Goal: Task Accomplishment & Management: Complete application form

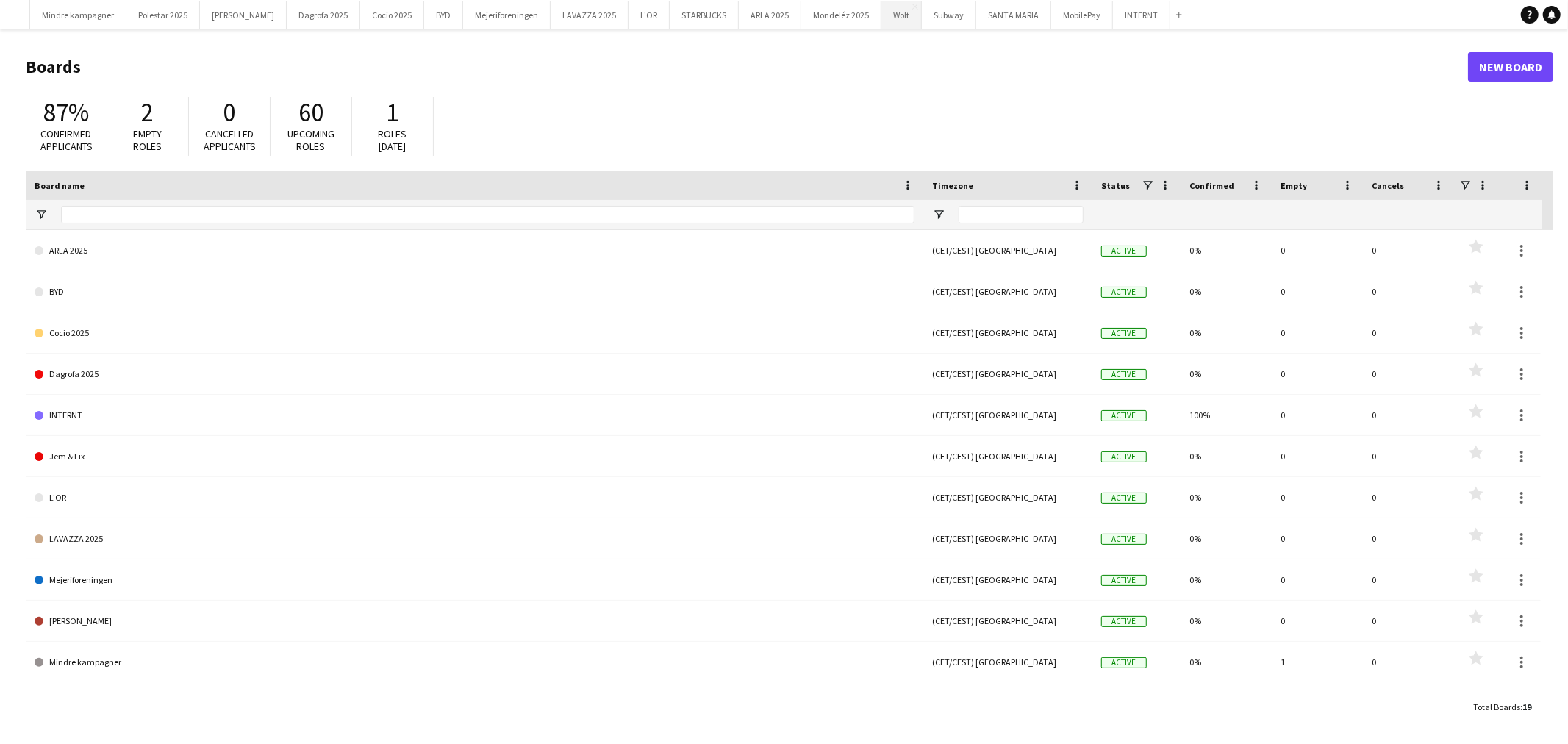
click at [881, 18] on button "Wolt Close" at bounding box center [902, 15] width 40 height 29
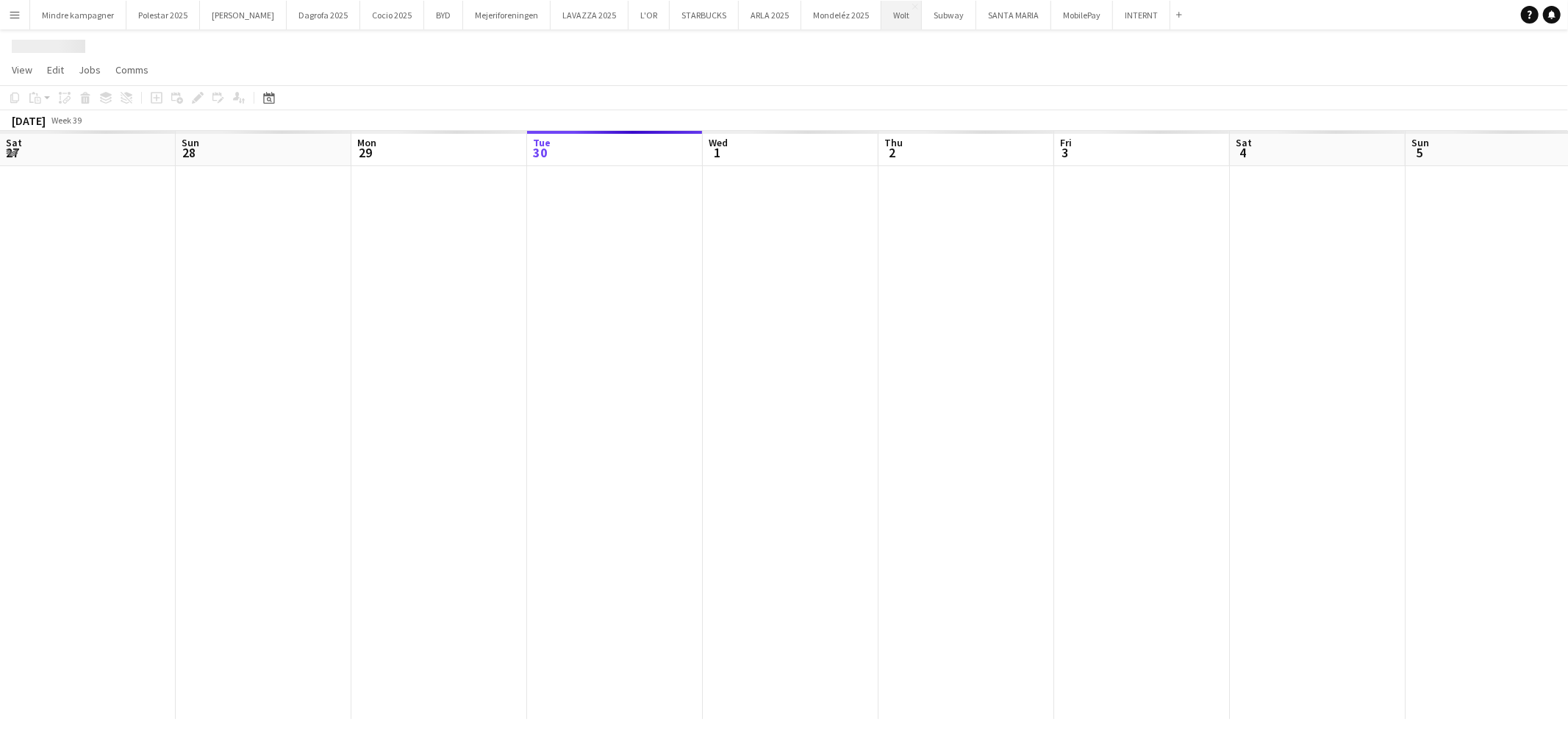
scroll to position [0, 351]
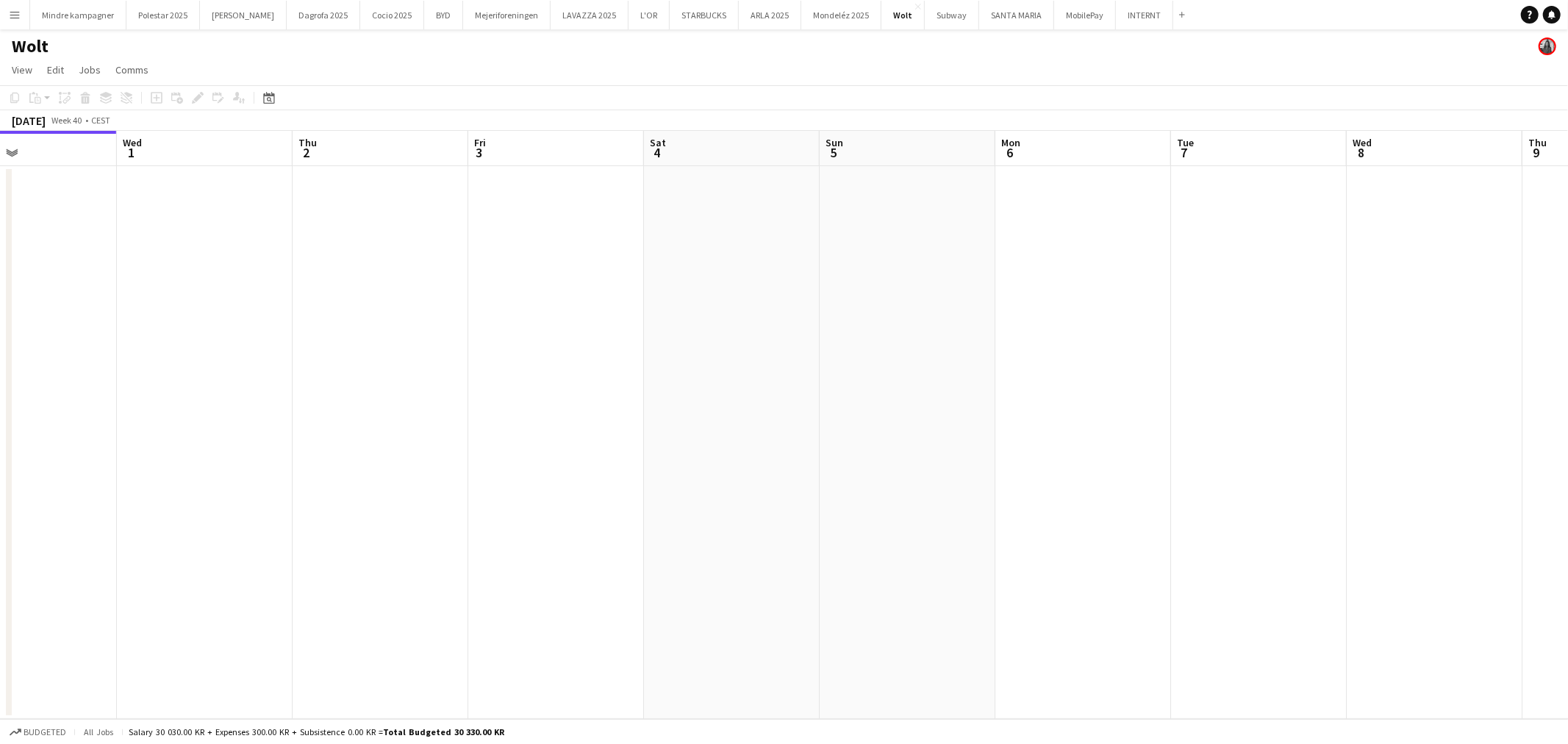
drag, startPoint x: 1334, startPoint y: 384, endPoint x: 863, endPoint y: 427, distance: 473.0
click at [863, 427] on app-calendar-viewport "Sat 27 Sun 28 Mon 29 Tue 30 Wed 1 Thu 2 Fri 3 Sat 4 Sun 5 Mon 6 Tue 7 Wed 8 Thu…" at bounding box center [784, 425] width 1568 height 588
drag, startPoint x: 1127, startPoint y: 417, endPoint x: 628, endPoint y: 400, distance: 499.3
click at [629, 401] on app-calendar-viewport "Mon 29 Tue 30 Wed 1 Thu 2 Fri 3 Sat 4 Sun 5 Mon 6 Tue 7 Wed 8 Thu 9 Fri 10 Sat …" at bounding box center [784, 425] width 1568 height 588
drag, startPoint x: 1211, startPoint y: 412, endPoint x: 757, endPoint y: 425, distance: 454.2
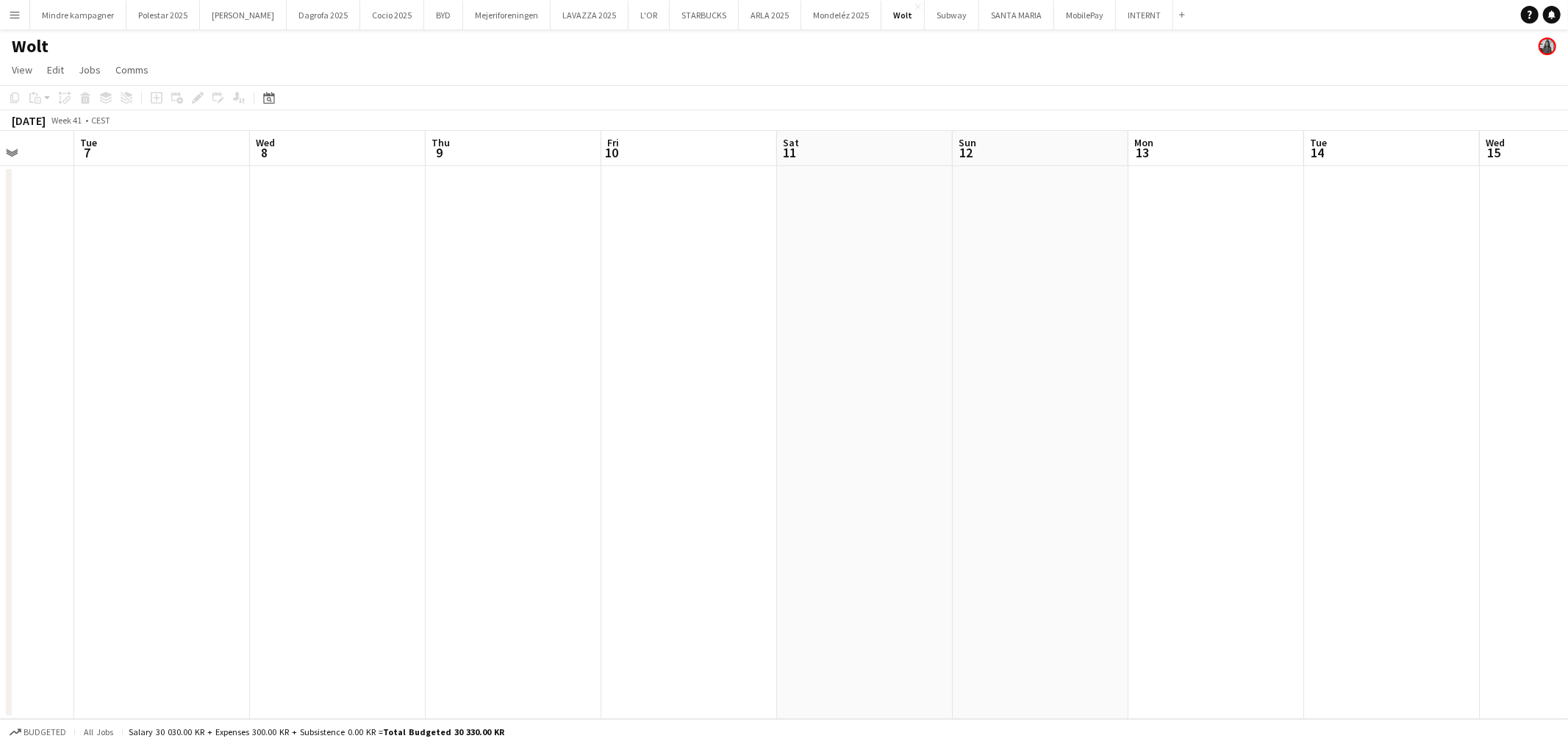
click at [757, 425] on app-calendar-viewport "Sat 4 Sun 5 Mon 6 Tue 7 Wed 8 Thu 9 Fri 10 Sat 11 Sun 12 Mon 13 Tue 14 Wed 15 T…" at bounding box center [784, 425] width 1568 height 588
drag, startPoint x: 1192, startPoint y: 431, endPoint x: 728, endPoint y: 427, distance: 464.0
click at [714, 431] on app-calendar-viewport "Mon 6 Tue 7 Wed 8 Thu 9 Fri 10 Sat 11 Sun 12 Mon 13 Tue 14 Wed 15 Thu 16 Fri 17…" at bounding box center [784, 425] width 1568 height 588
drag, startPoint x: 1195, startPoint y: 427, endPoint x: 595, endPoint y: 414, distance: 600.1
click at [721, 419] on app-calendar-viewport "Tue 7 Wed 8 Thu 9 Fri 10 Sat 11 Sun 12 Mon 13 Tue 14 Wed 15 Thu 16 Fri 17 Sat 1…" at bounding box center [784, 425] width 1568 height 588
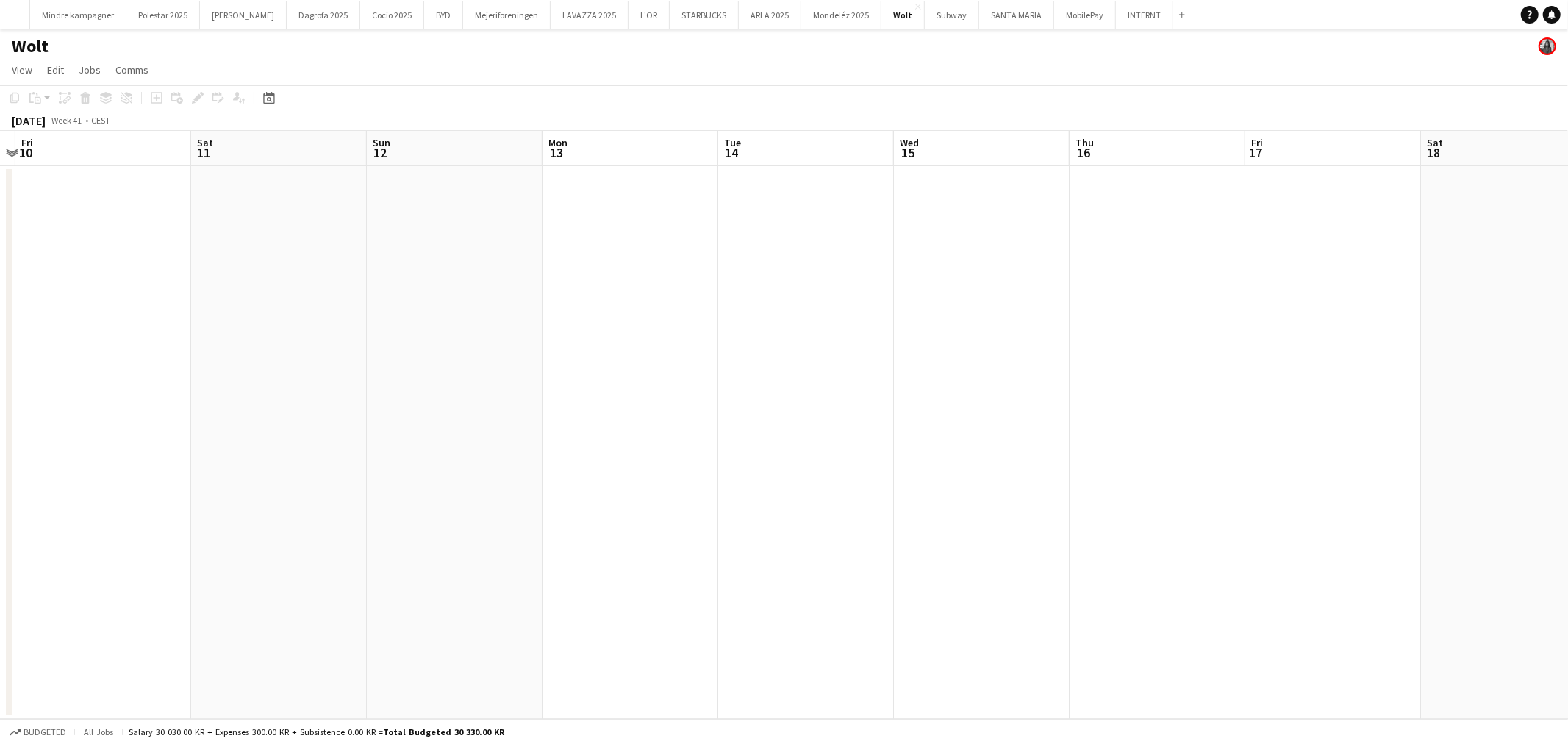
click at [569, 422] on app-calendar-viewport "Tue 7 Wed 8 Thu 9 Fri 10 Sat 11 Sun 12 Mon 13 Tue 14 Wed 15 Thu 16 Fri 17 Sat 1…" at bounding box center [784, 425] width 1568 height 588
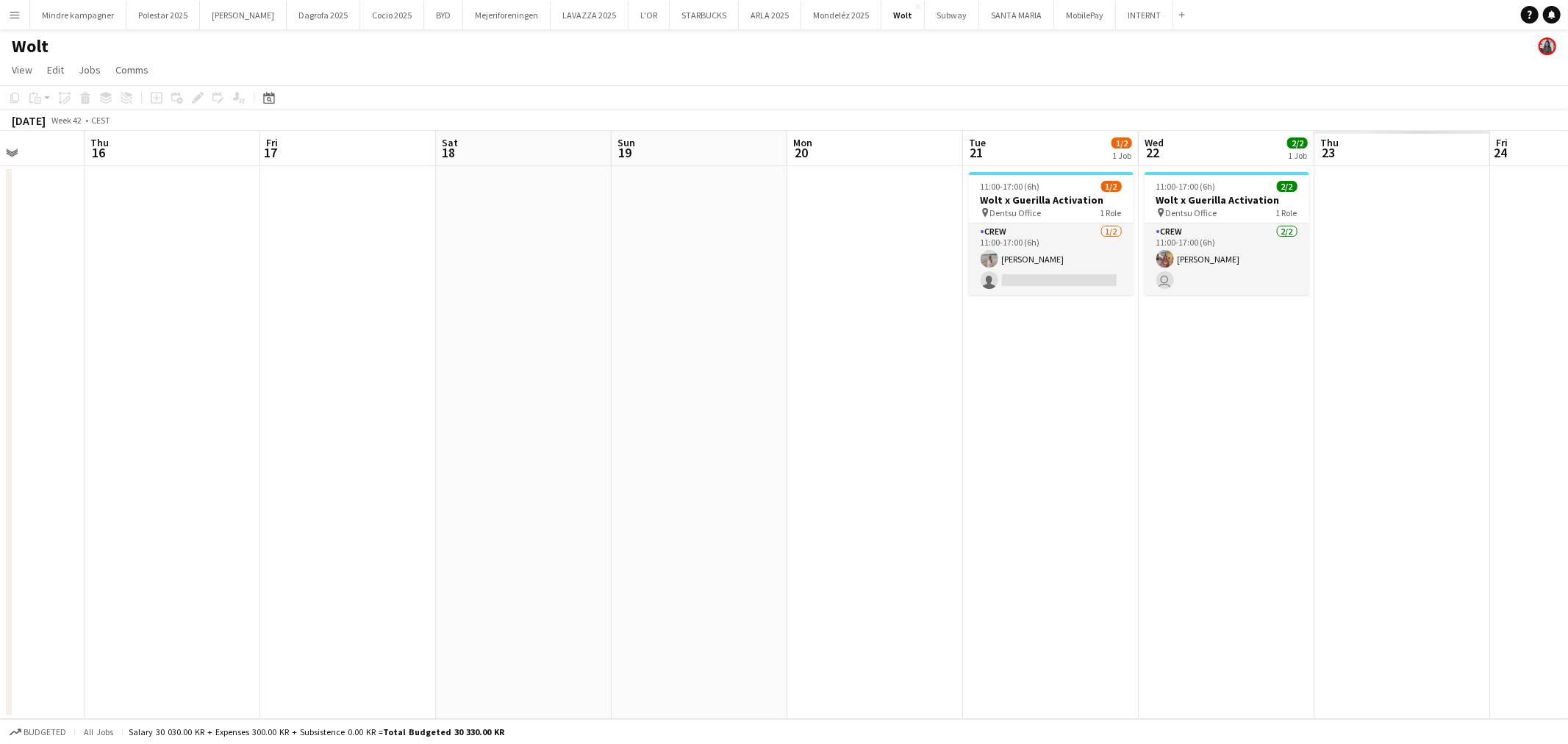
drag, startPoint x: 1112, startPoint y: 434, endPoint x: 832, endPoint y: 429, distance: 280.0
click at [840, 434] on app-calendar-viewport "Mon 13 Tue 14 Wed 15 Thu 16 Fri 17 Sat 18 Sun 19 Mon 20 Tue 21 1/2 1 Job Wed 22…" at bounding box center [784, 425] width 1568 height 588
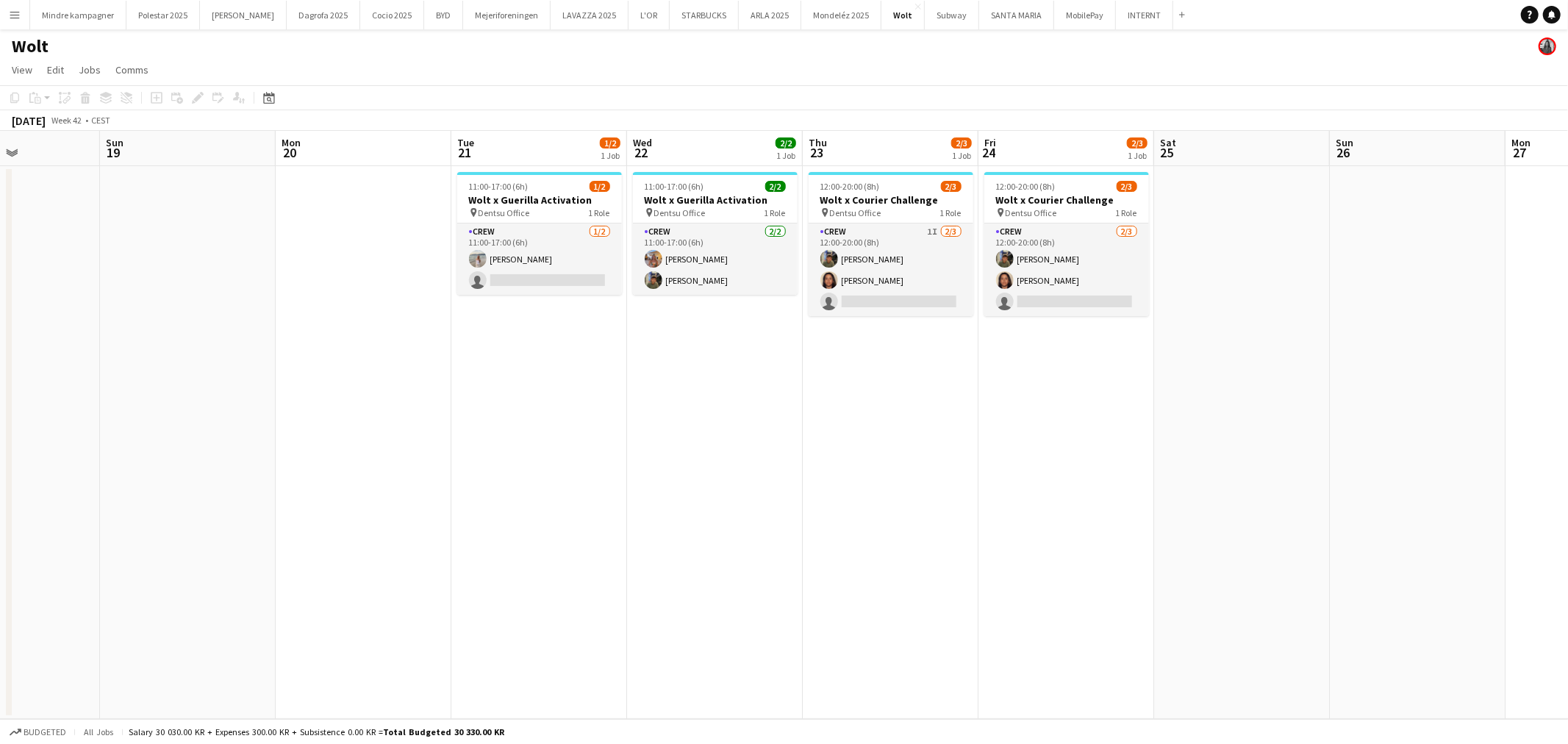
scroll to position [0, 456]
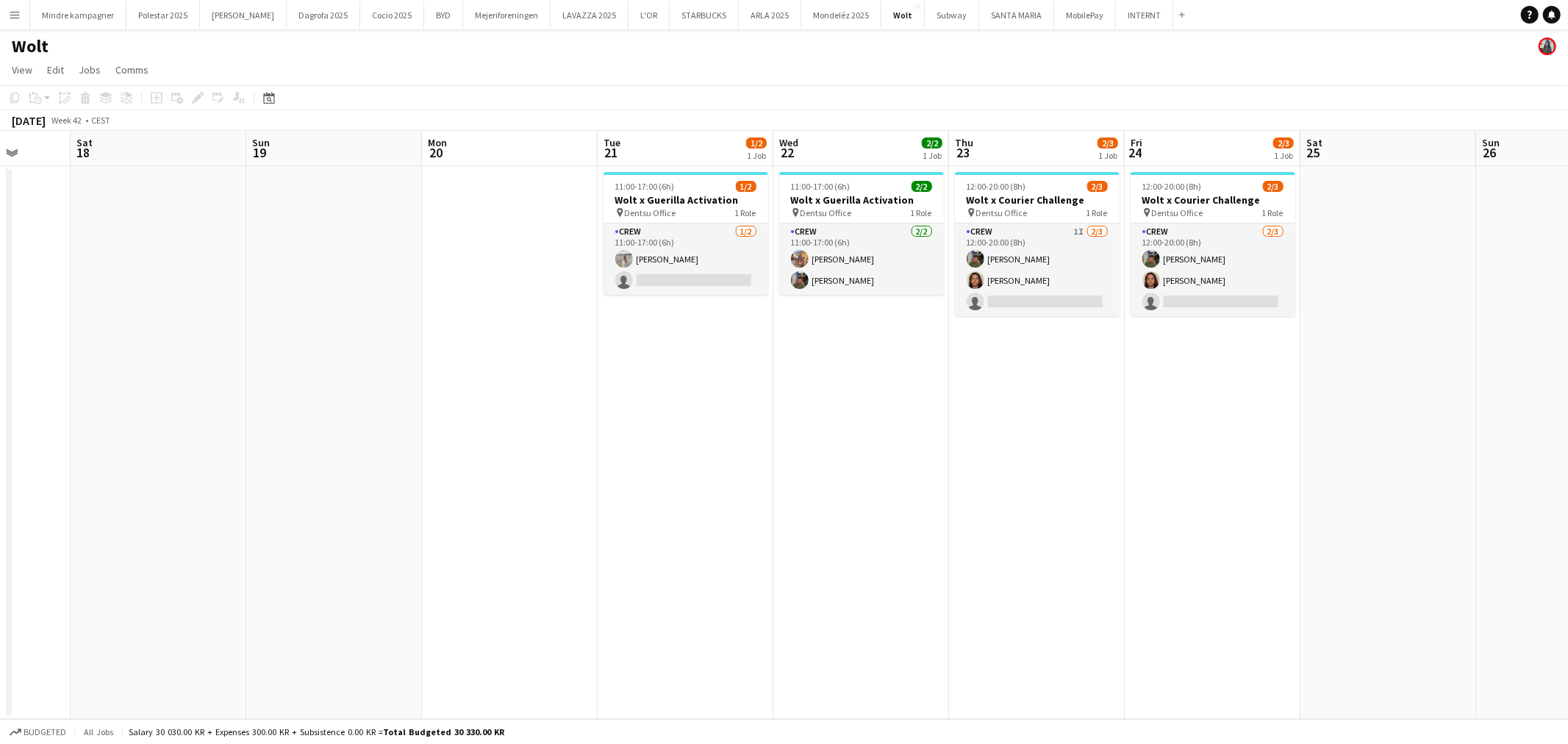
drag, startPoint x: 923, startPoint y: 471, endPoint x: 718, endPoint y: 460, distance: 205.3
click at [718, 460] on app-calendar-viewport "Wed 15 Thu 16 Fri 17 Sat 18 Sun 19 Mon 20 Tue 21 1/2 1 Job Wed 22 2/2 1 Job Thu…" at bounding box center [784, 425] width 1568 height 588
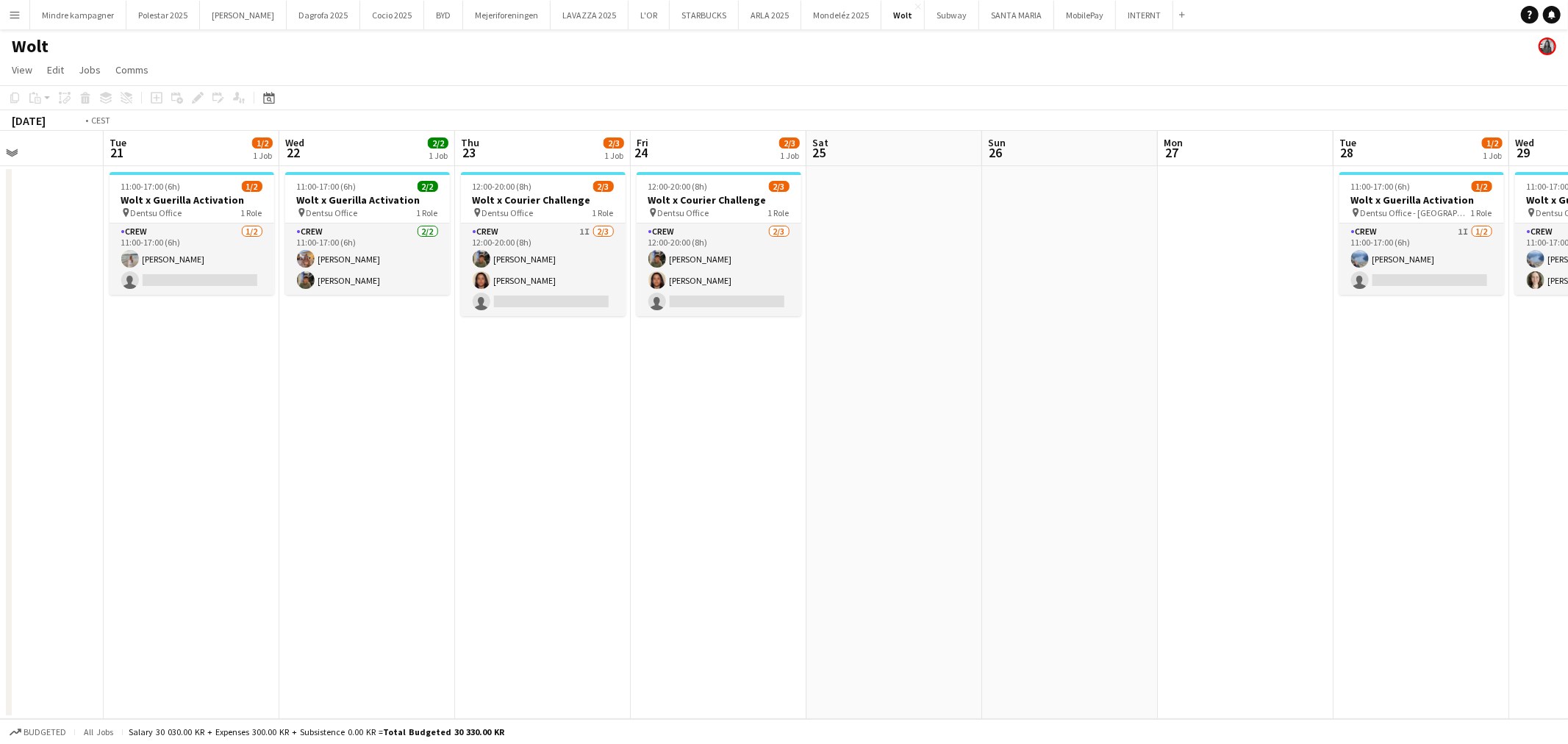
drag, startPoint x: 1019, startPoint y: 462, endPoint x: 738, endPoint y: 485, distance: 281.9
click at [738, 485] on app-calendar-viewport "Fri 17 Sat 18 Sun 19 Mon 20 Tue 21 1/2 1 Job Wed 22 2/2 1 Job Thu 23 2/3 1 Job …" at bounding box center [784, 425] width 1568 height 588
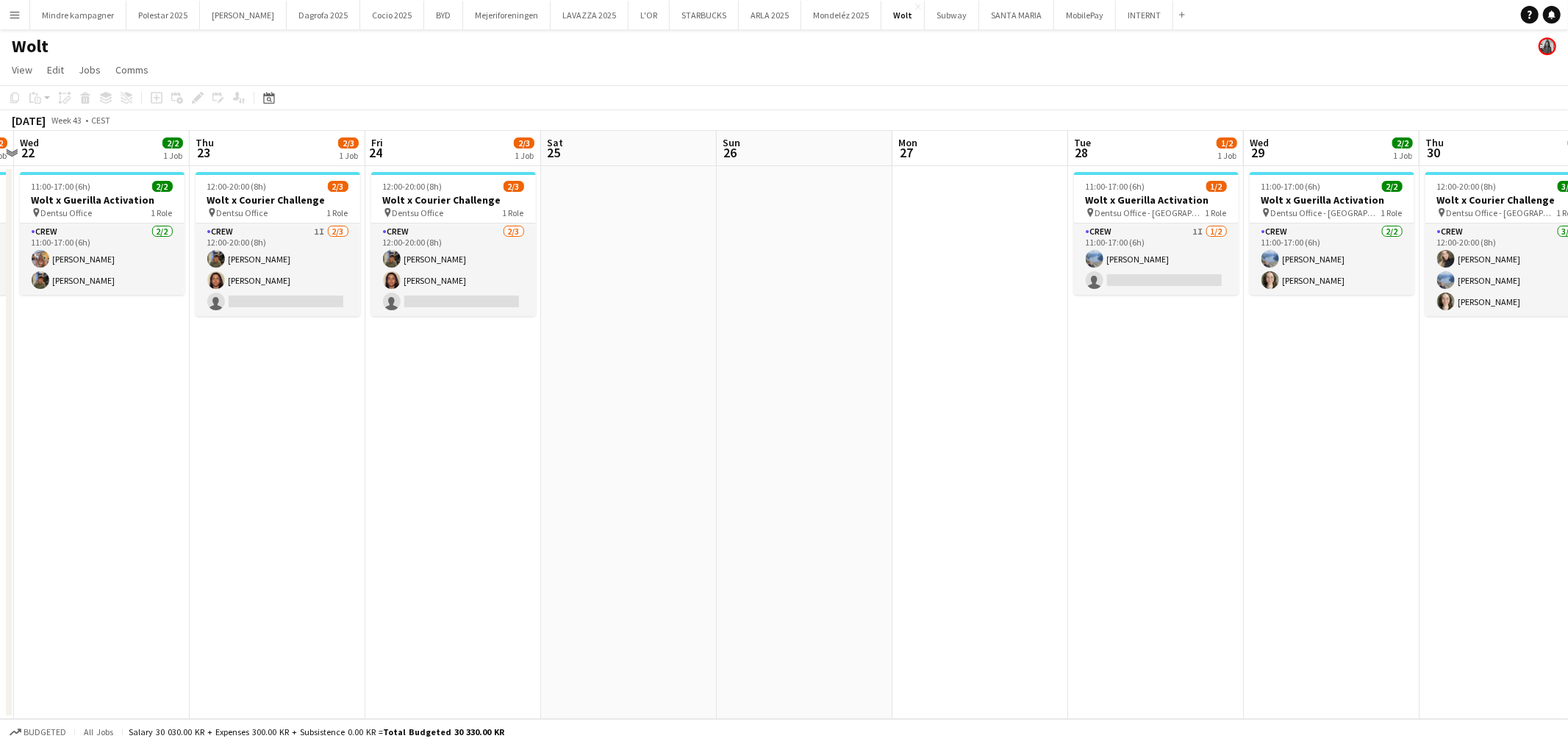
drag, startPoint x: 1019, startPoint y: 478, endPoint x: 763, endPoint y: 496, distance: 256.6
click at [752, 497] on app-calendar-viewport "Sun 19 Mon 20 Tue 21 1/2 1 Job Wed 22 2/2 1 Job Thu 23 2/3 1 Job Fri 24 2/3 1 J…" at bounding box center [784, 425] width 1568 height 588
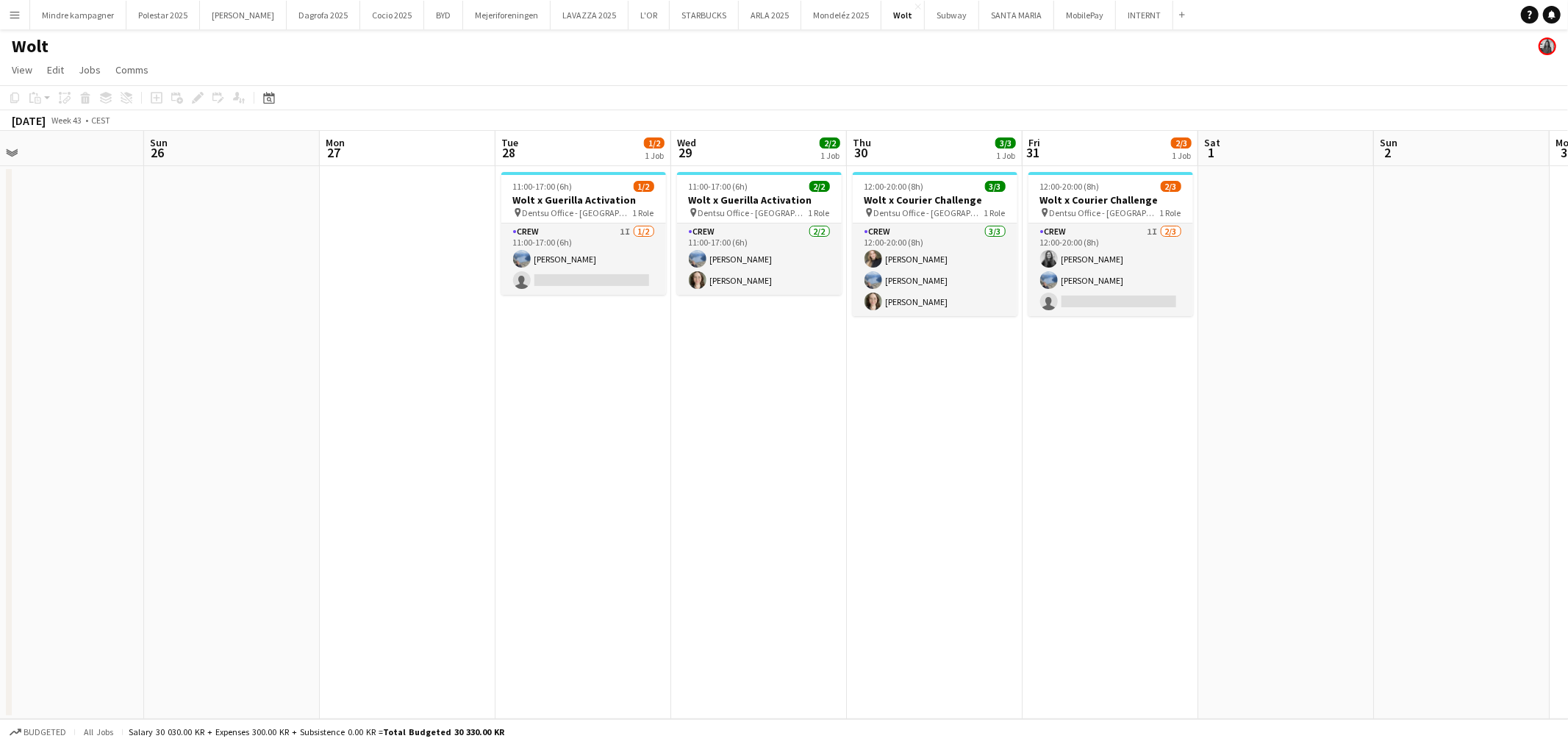
drag, startPoint x: 1059, startPoint y: 497, endPoint x: 799, endPoint y: 487, distance: 260.2
click at [670, 491] on app-calendar-viewport "Wed 22 2/2 1 Job Thu 23 2/3 1 Job Fri 24 2/3 1 Job Sat 25 Sun 26 Mon 27 Tue 28 …" at bounding box center [784, 425] width 1568 height 588
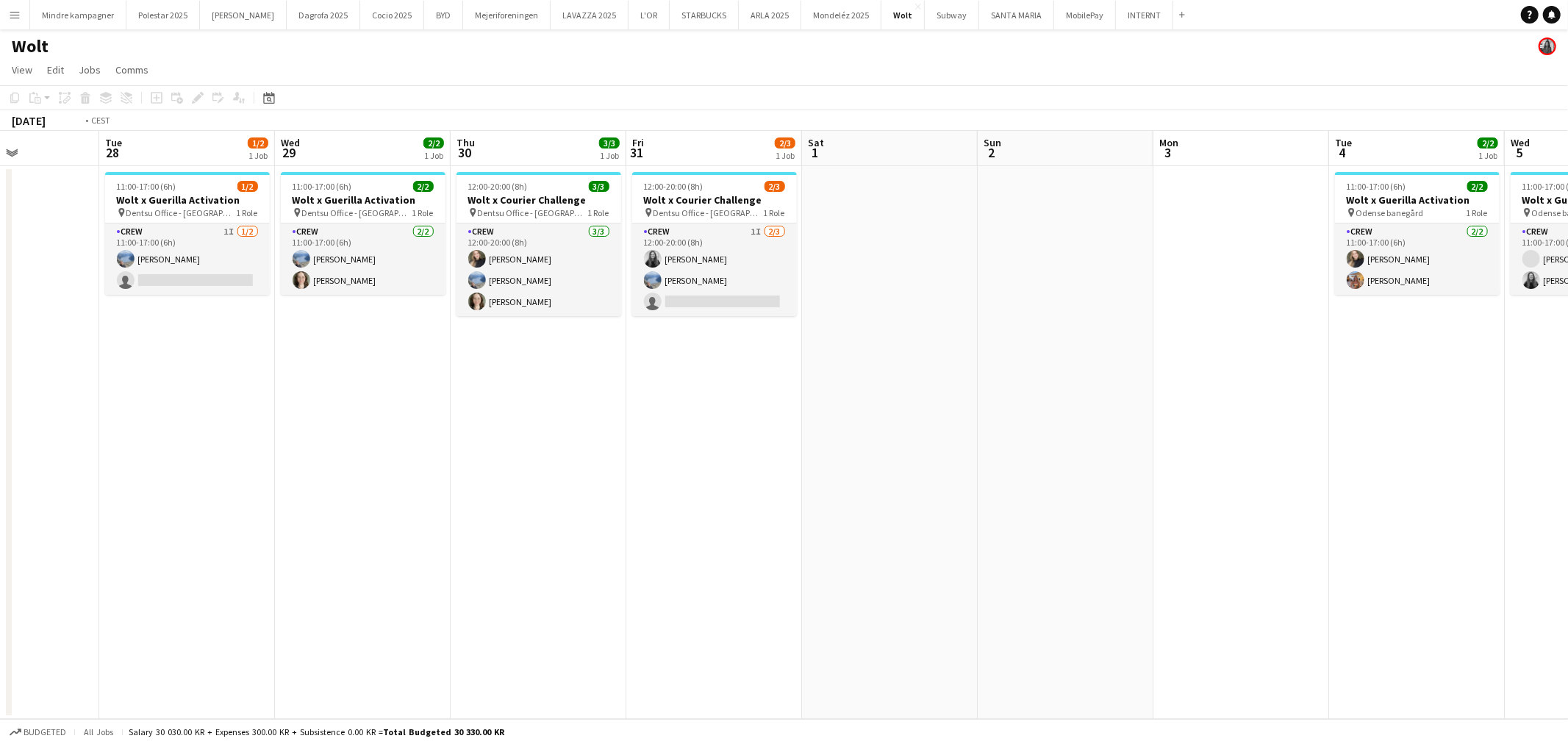
drag, startPoint x: 621, startPoint y: 489, endPoint x: 413, endPoint y: 469, distance: 209.0
click at [410, 472] on app-calendar-viewport "Fri 24 2/3 1 Job Sat 25 Sun 26 Mon 27 Tue 28 1/2 1 Job Wed 29 2/2 1 Job Thu 30 …" at bounding box center [784, 425] width 1568 height 588
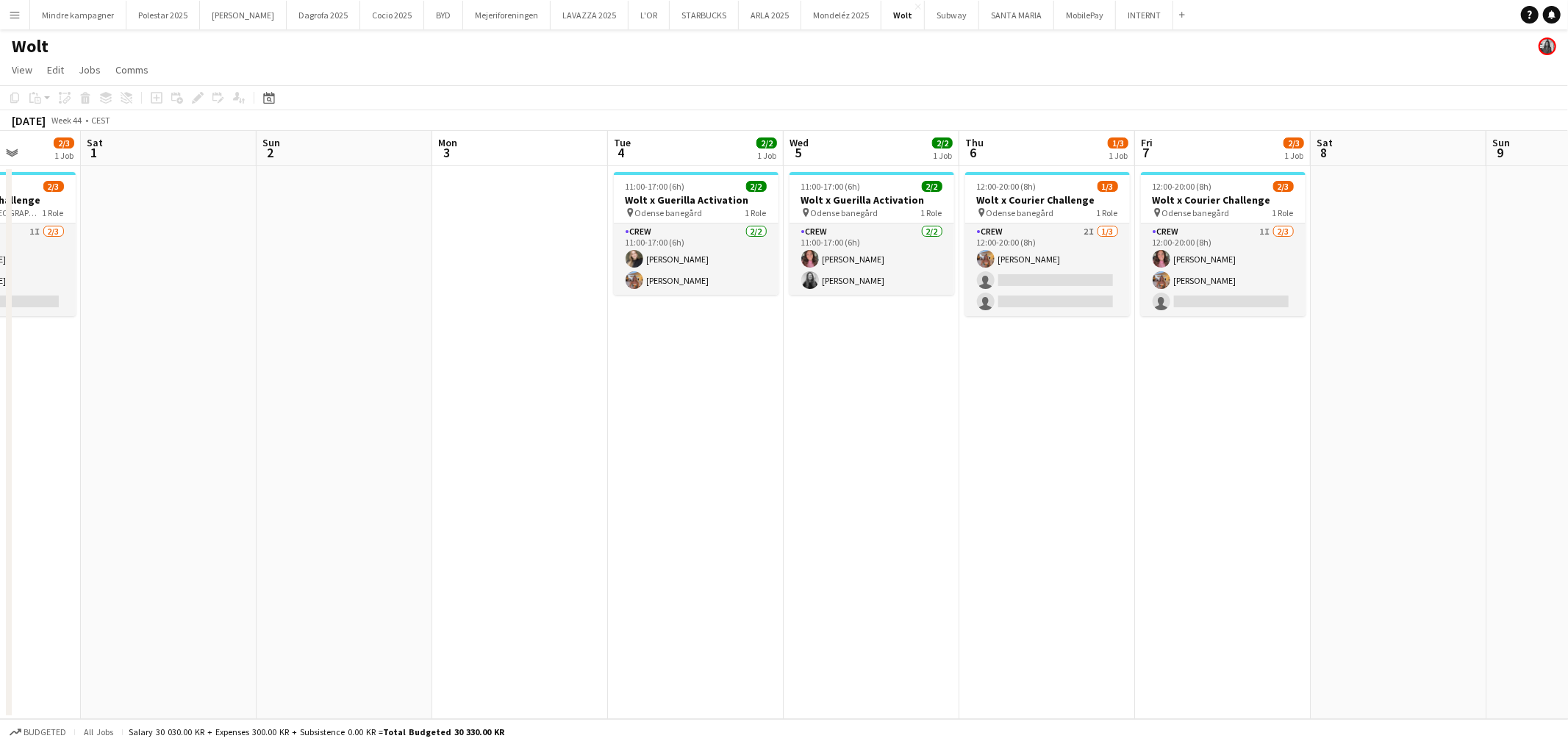
drag, startPoint x: 993, startPoint y: 442, endPoint x: 511, endPoint y: 441, distance: 482.0
click at [511, 441] on app-calendar-viewport "Wed 29 2/2 1 Job Thu 30 3/3 1 Job Fri 31 2/3 1 Job Sat 1 Sun 2 Mon 3 Tue 4 2/2 …" at bounding box center [784, 425] width 1568 height 588
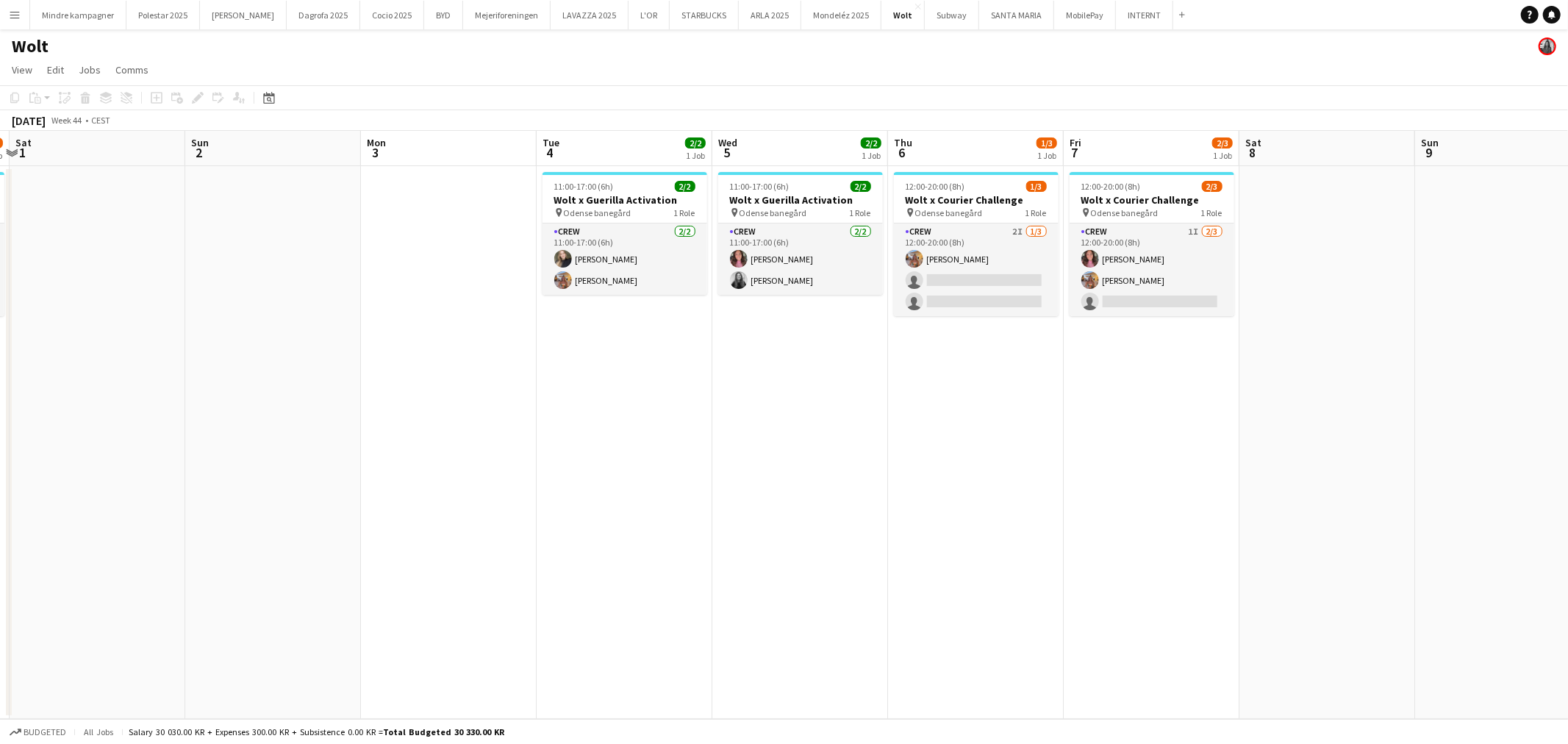
scroll to position [0, 528]
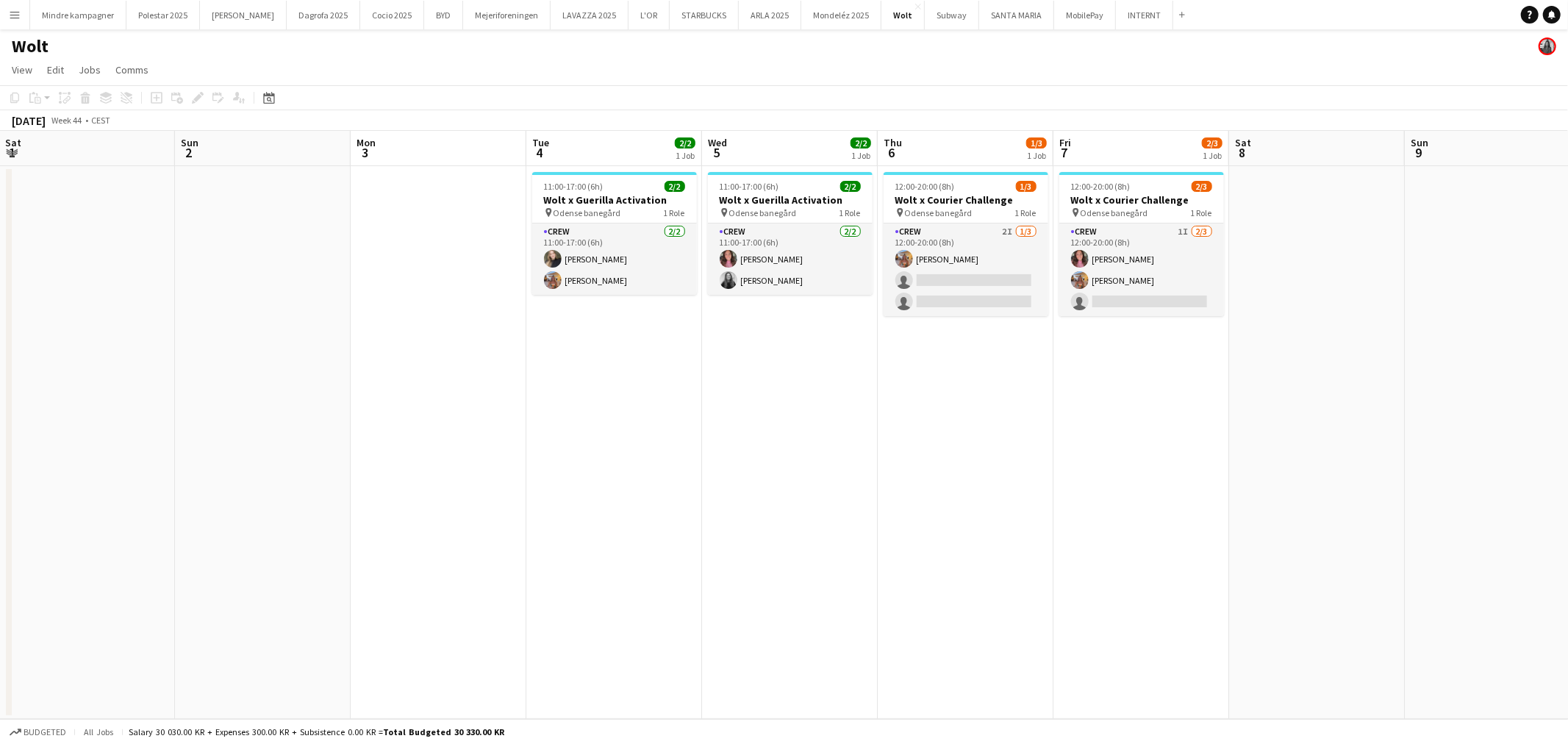
drag, startPoint x: 748, startPoint y: 455, endPoint x: 701, endPoint y: 461, distance: 47.4
click at [701, 461] on app-calendar-viewport "Wed 29 2/2 1 Job Thu 30 3/3 1 Job Fri 31 2/3 1 Job Sat 1 Sun 2 Mon 3 Tue 4 2/2 …" at bounding box center [784, 425] width 1568 height 588
drag, startPoint x: 665, startPoint y: 456, endPoint x: 1023, endPoint y: 463, distance: 358.1
click at [1023, 463] on app-calendar-viewport "Wed 29 2/2 1 Job Thu 30 3/3 1 Job Fri 31 2/3 1 Job Sat 1 Sun 2 Mon 3 Tue 4 2/2 …" at bounding box center [784, 425] width 1568 height 588
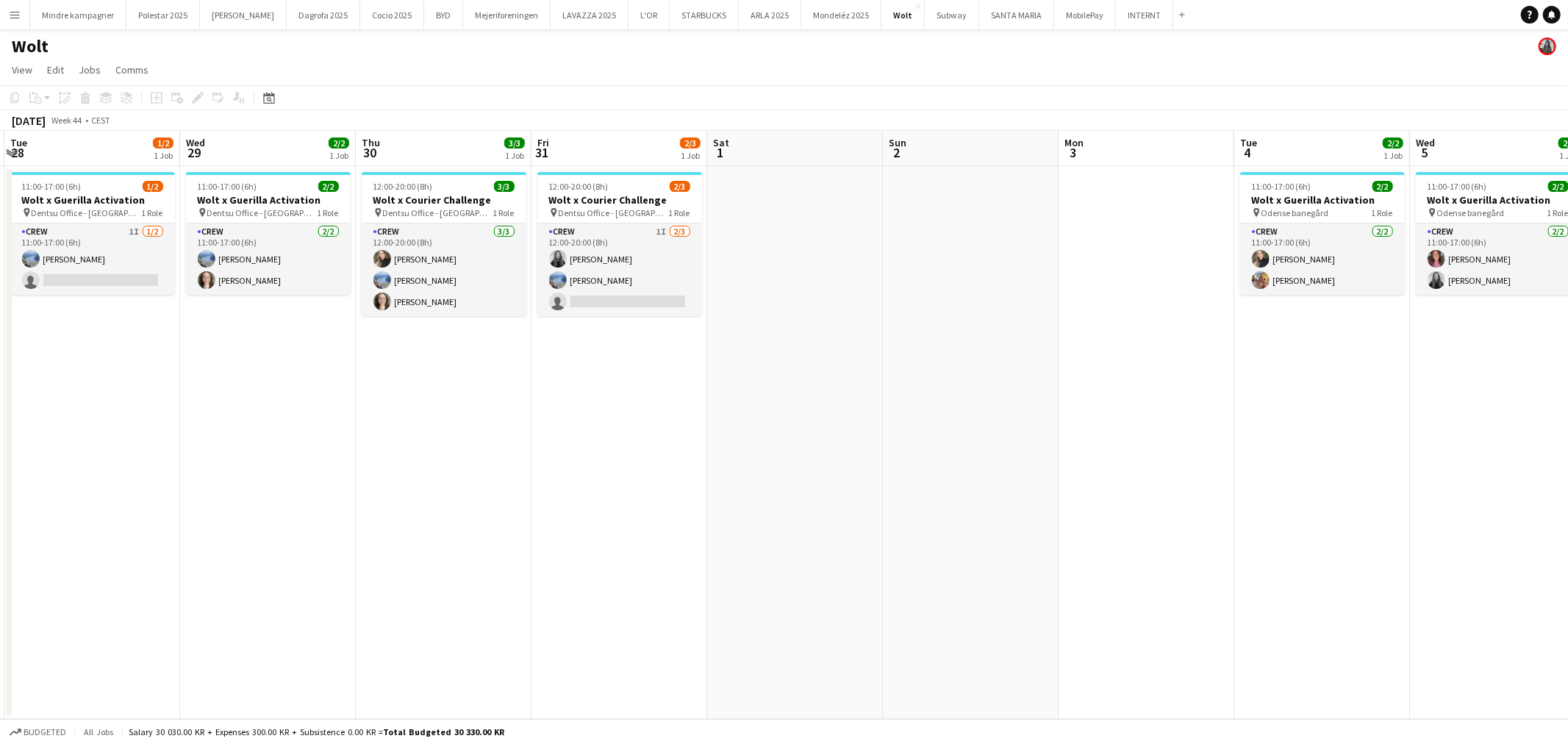
drag, startPoint x: 698, startPoint y: 490, endPoint x: 1201, endPoint y: 508, distance: 503.3
click at [1156, 508] on app-calendar-viewport "Sun 26 Mon 27 Tue 28 1/2 1 Job Wed 29 2/2 1 Job Thu 30 3/3 1 Job Fri 31 2/3 1 J…" at bounding box center [784, 425] width 1568 height 588
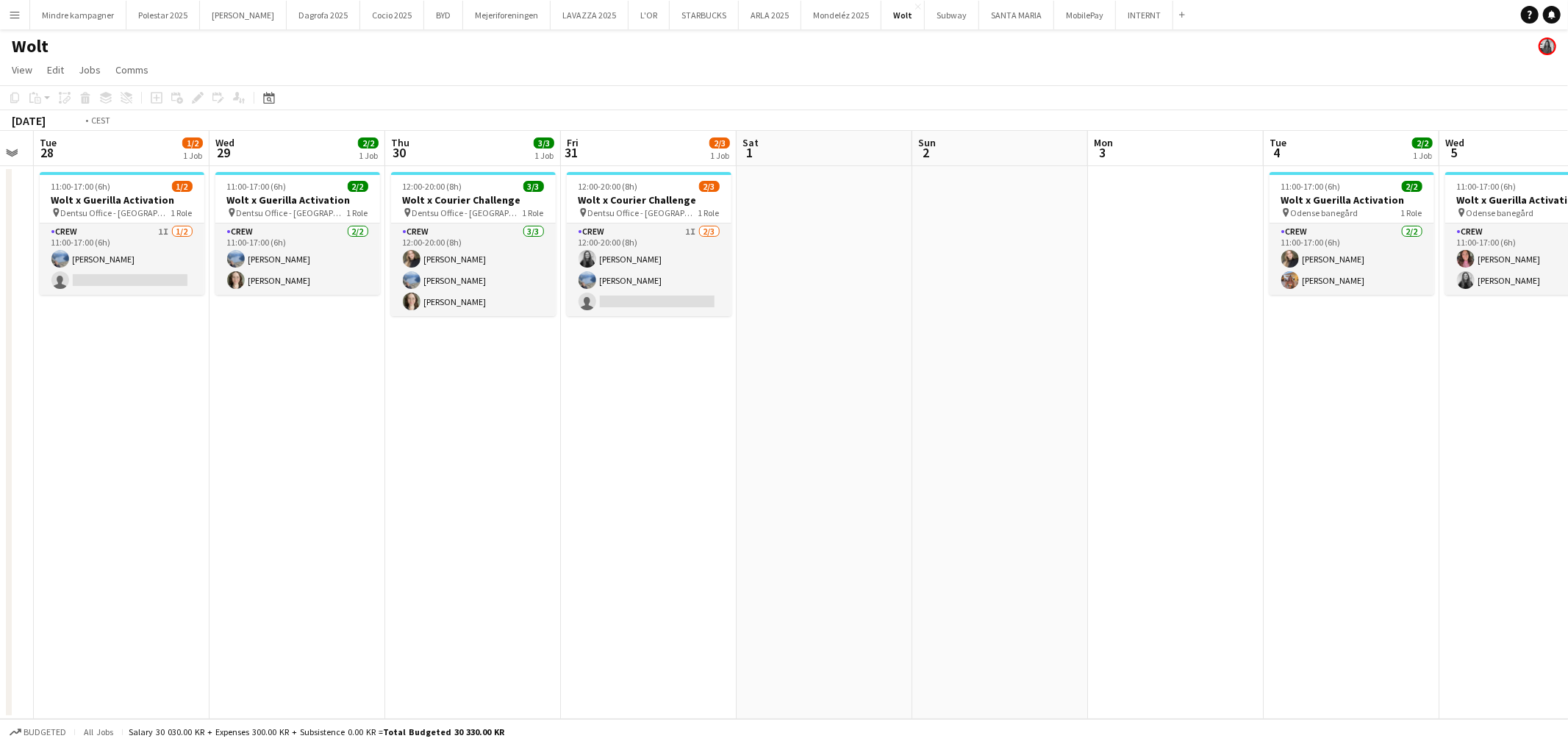
drag, startPoint x: 562, startPoint y: 502, endPoint x: 989, endPoint y: 500, distance: 427.0
click at [967, 502] on app-calendar-viewport "Sat 25 Sun 26 Mon 27 Tue 28 1/2 1 Job Wed 29 2/2 1 Job Thu 30 3/3 1 Job Fri 31 …" at bounding box center [784, 425] width 1568 height 588
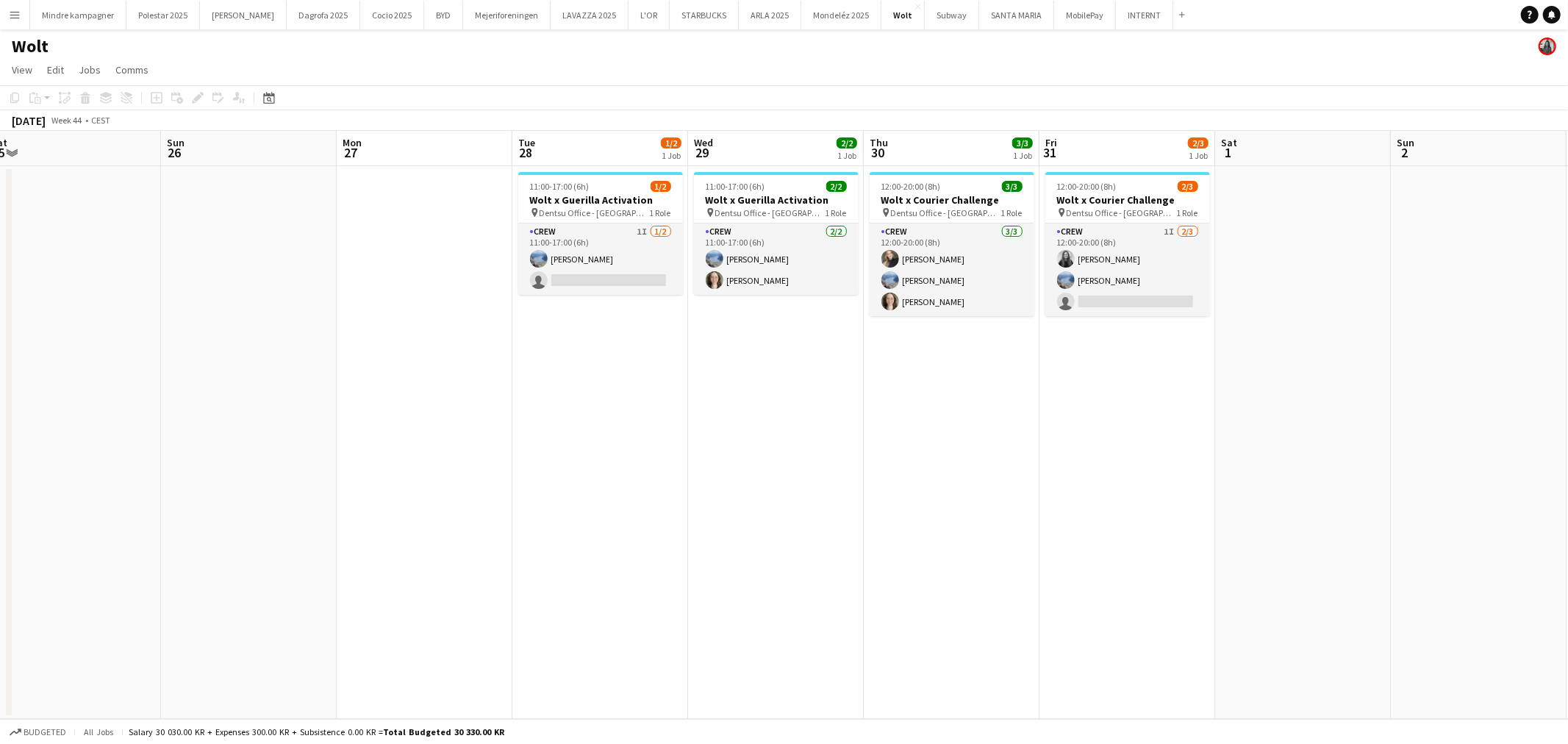
drag, startPoint x: 760, startPoint y: 500, endPoint x: 876, endPoint y: 500, distance: 116.0
click at [875, 500] on app-calendar-viewport "Thu 23 2/3 1 Job Fri 24 2/3 1 Job Sat 25 Sun 26 Mon 27 Tue 28 1/2 1 Job Wed 29 …" at bounding box center [784, 425] width 1568 height 588
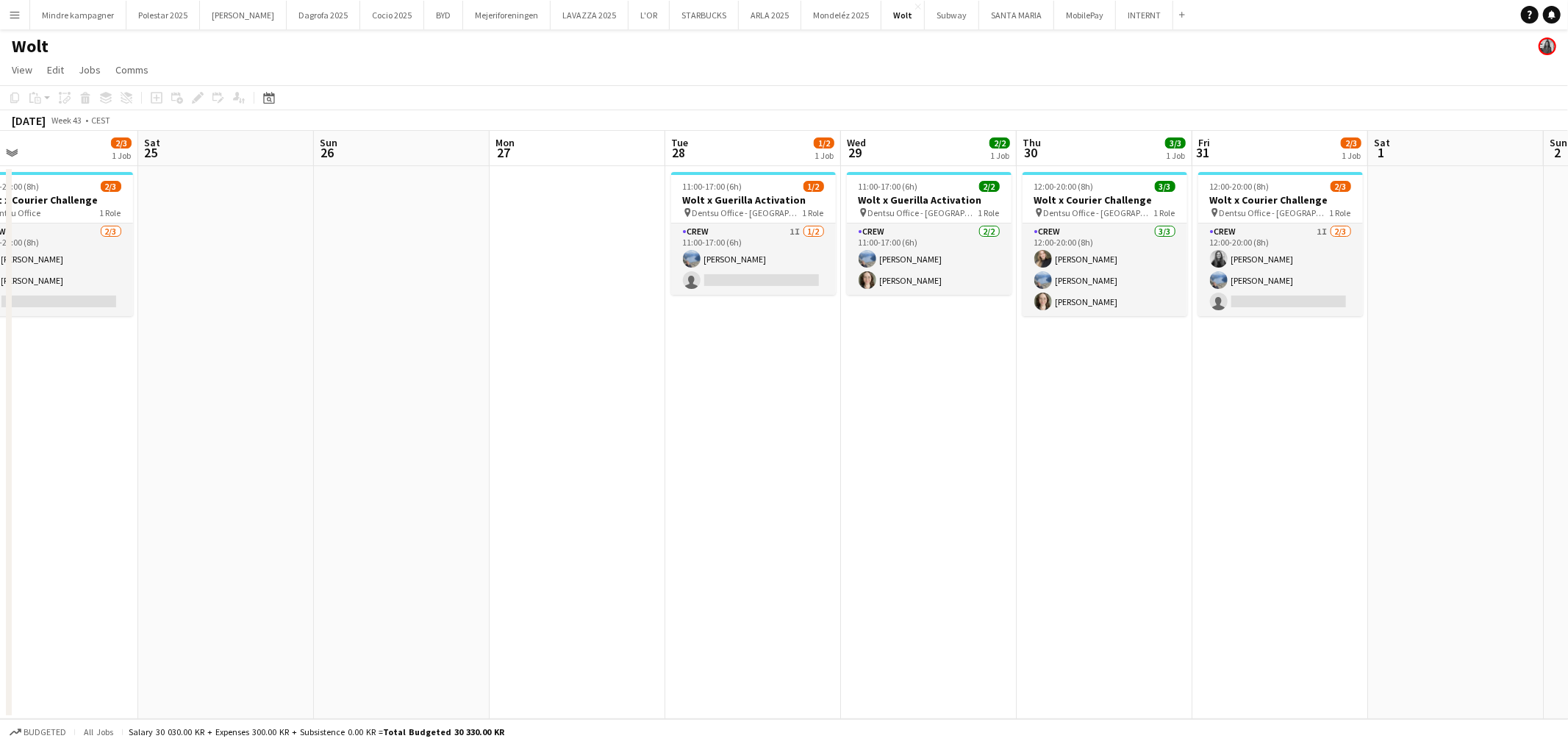
drag, startPoint x: 876, startPoint y: 497, endPoint x: 1207, endPoint y: 503, distance: 331.1
click at [1207, 503] on app-calendar-viewport "Wed 22 2/2 1 Job Thu 23 2/3 1 Job Fri 24 2/3 1 Job Sat 25 Sun 26 Mon 27 Tue 28 …" at bounding box center [784, 425] width 1568 height 588
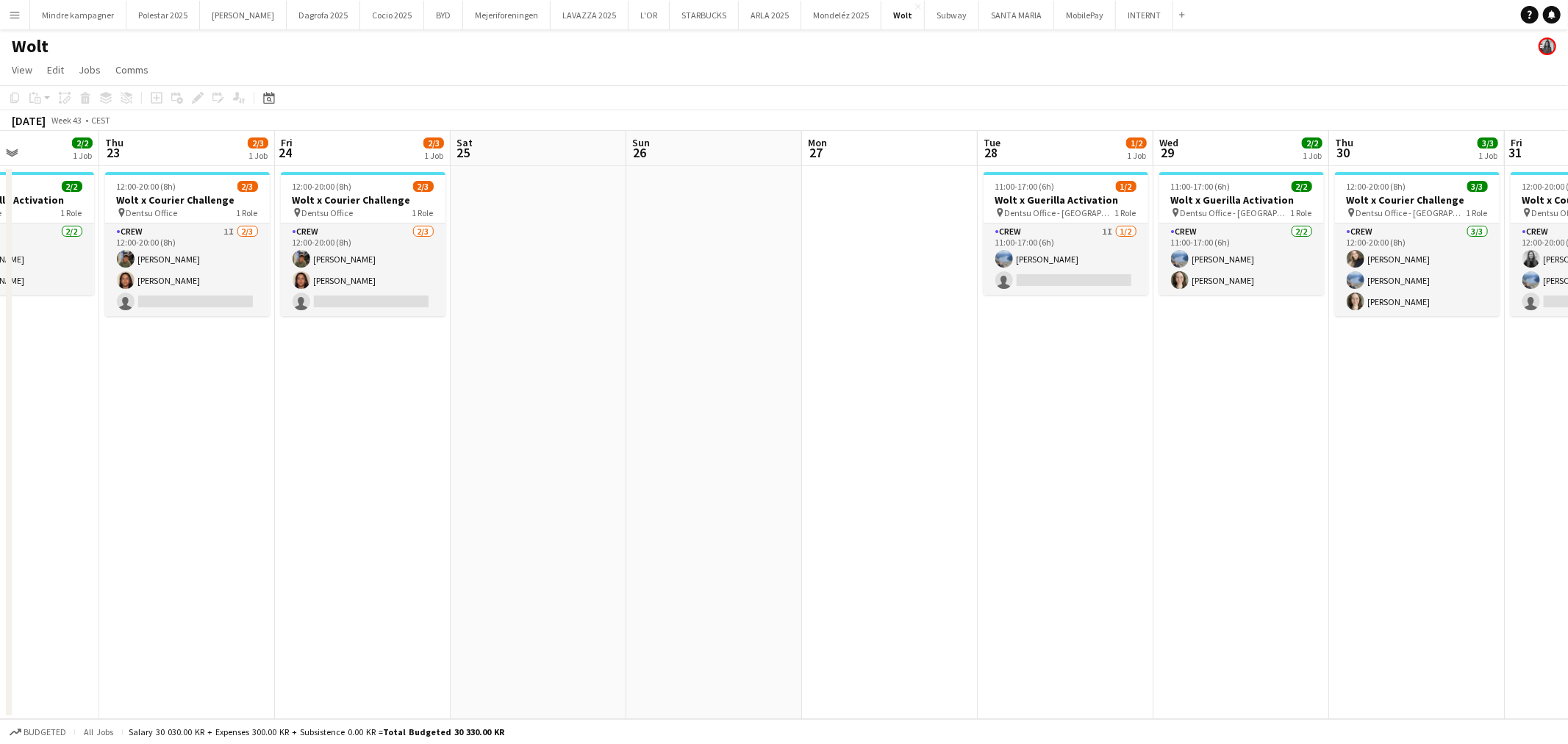
drag, startPoint x: 796, startPoint y: 485, endPoint x: 1012, endPoint y: 489, distance: 216.0
click at [1012, 489] on app-calendar-viewport "Mon 20 Tue 21 1/2 1 Job Wed 22 2/2 1 Job Thu 23 2/3 1 Job Fri 24 2/3 1 Job Sat …" at bounding box center [784, 425] width 1568 height 588
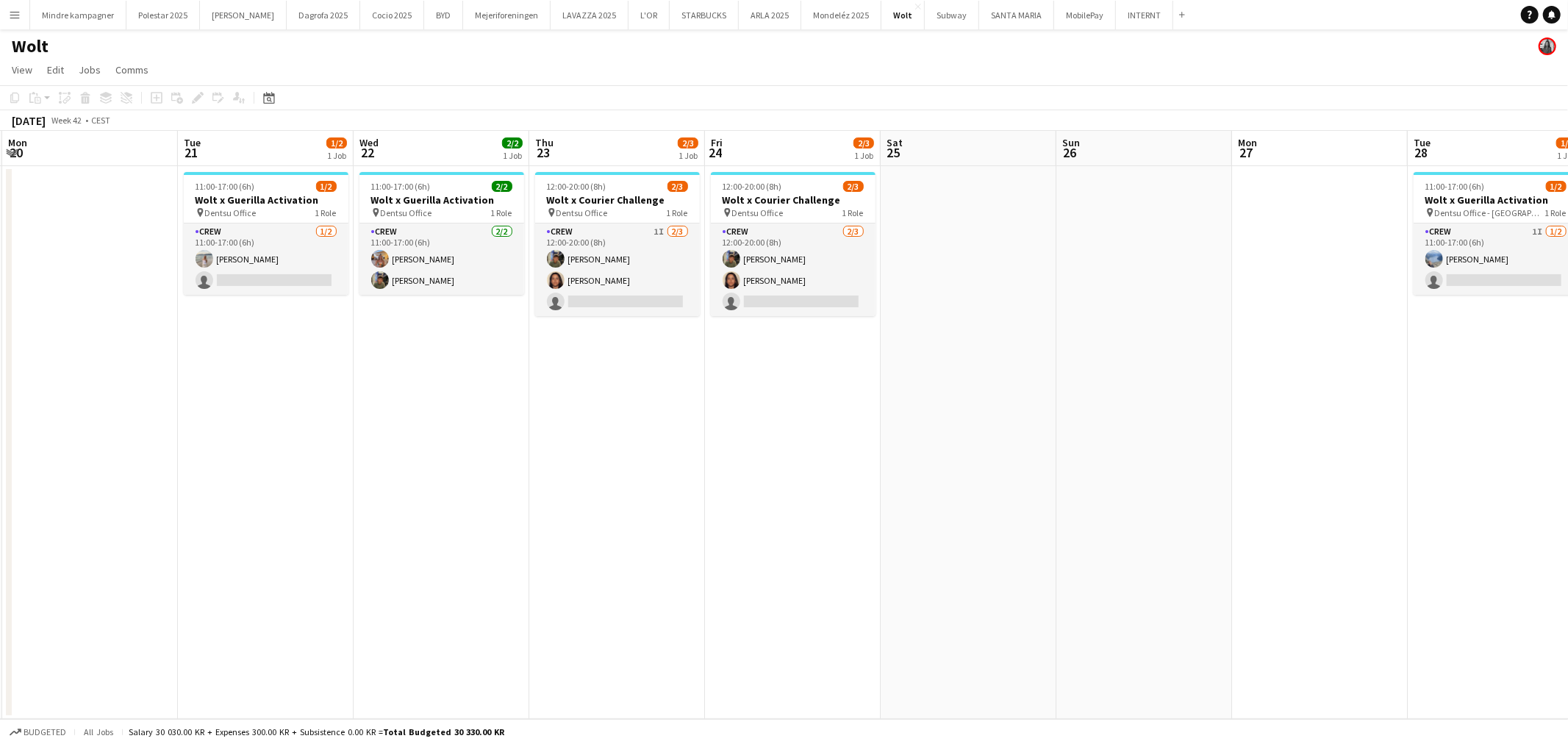
drag, startPoint x: 819, startPoint y: 488, endPoint x: 1046, endPoint y: 490, distance: 227.0
click at [1046, 490] on app-calendar-viewport "Sat 18 Sun 19 Mon 20 Tue 21 1/2 1 Job Wed 22 2/2 1 Job Thu 23 2/3 1 Job Fri 24 …" at bounding box center [784, 425] width 1568 height 588
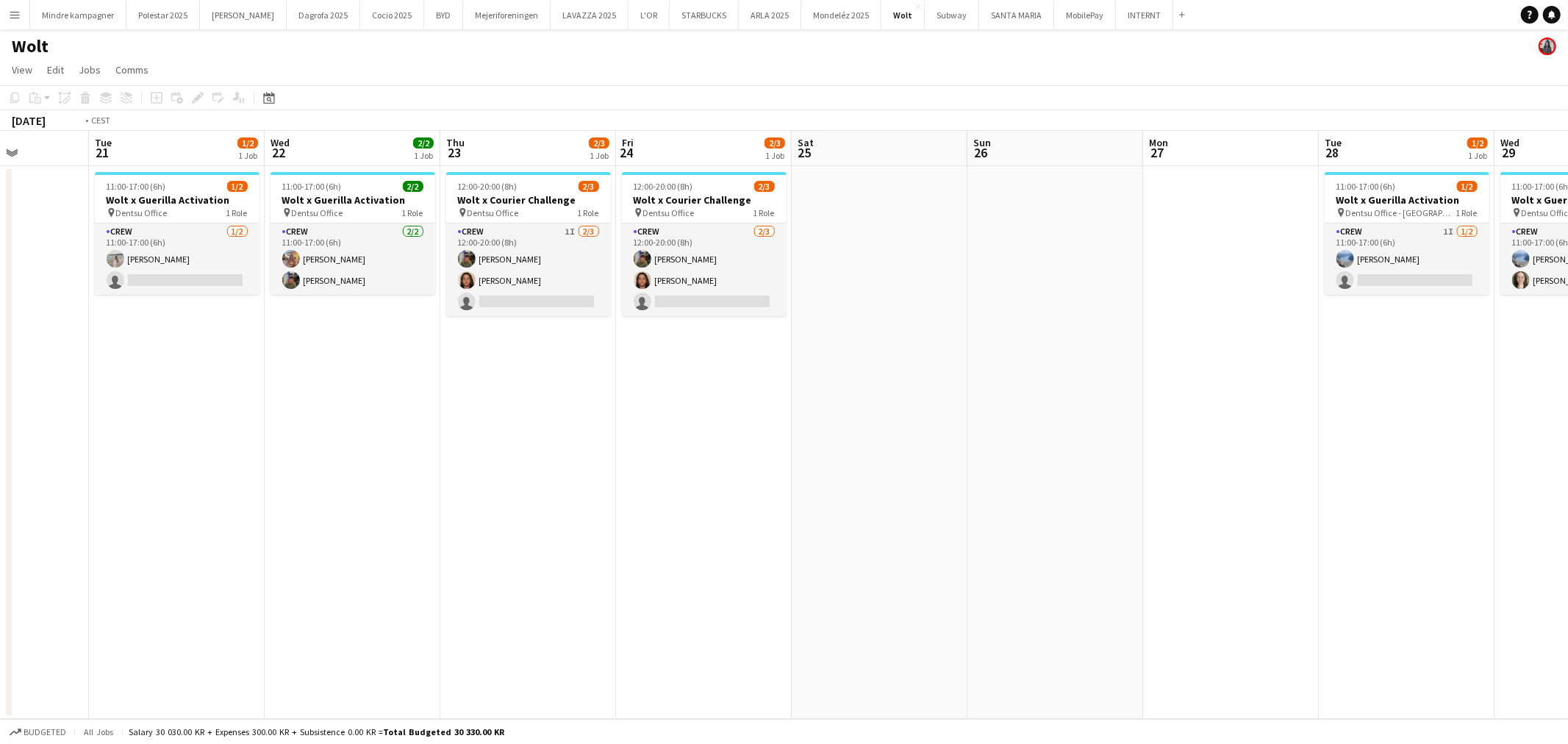
drag, startPoint x: 1083, startPoint y: 483, endPoint x: 795, endPoint y: 503, distance: 288.7
click at [795, 503] on app-calendar-viewport "Sat 18 Sun 19 Mon 20 Tue 21 1/2 1 Job Wed 22 2/2 1 Job Thu 23 2/3 1 Job Fri 24 …" at bounding box center [784, 425] width 1568 height 588
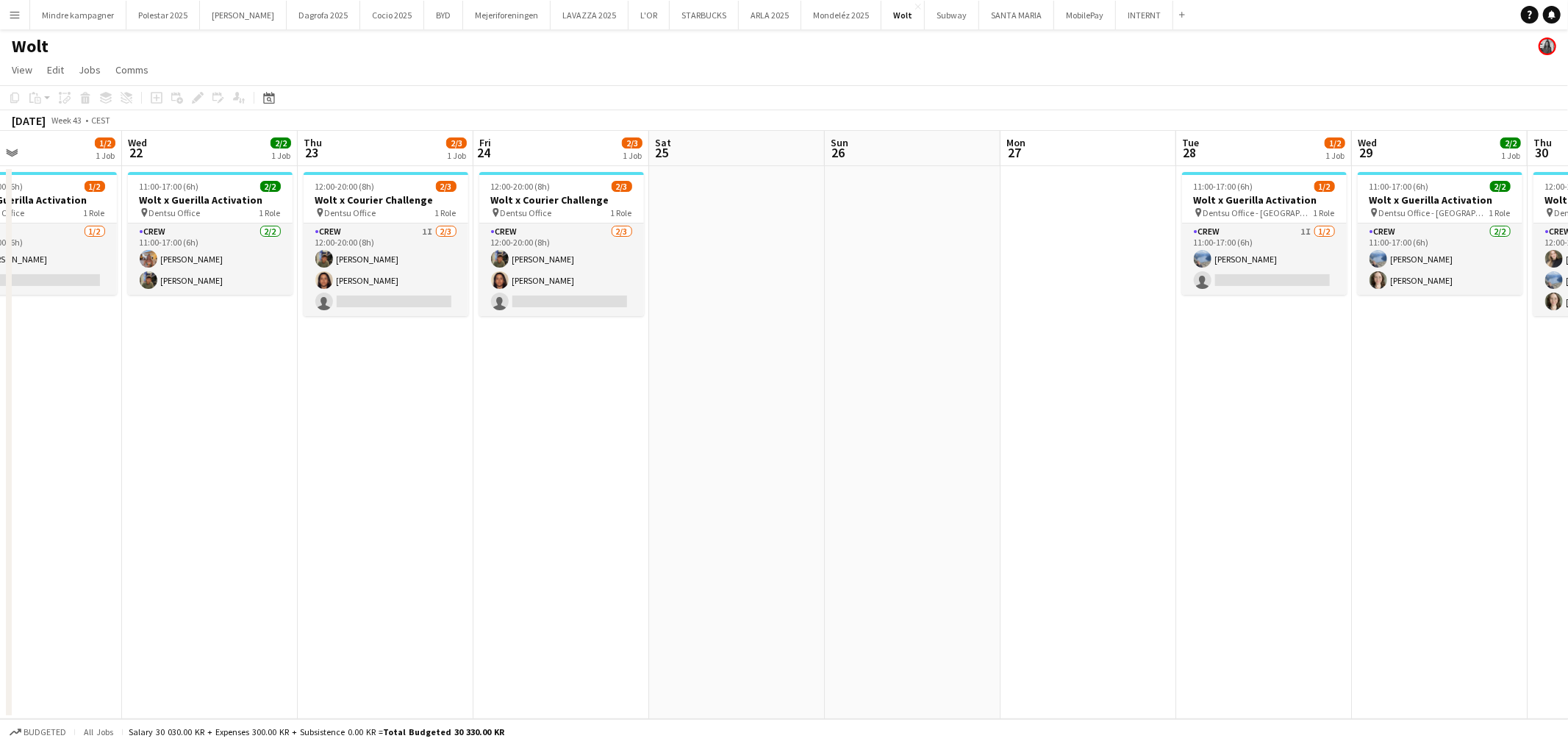
drag, startPoint x: 652, startPoint y: 481, endPoint x: 952, endPoint y: 467, distance: 300.3
click at [924, 467] on app-calendar-viewport "Sun 19 Mon 20 Tue 21 1/2 1 Job Wed 22 2/2 1 Job Thu 23 2/3 1 Job Fri 24 2/3 1 J…" at bounding box center [784, 425] width 1568 height 588
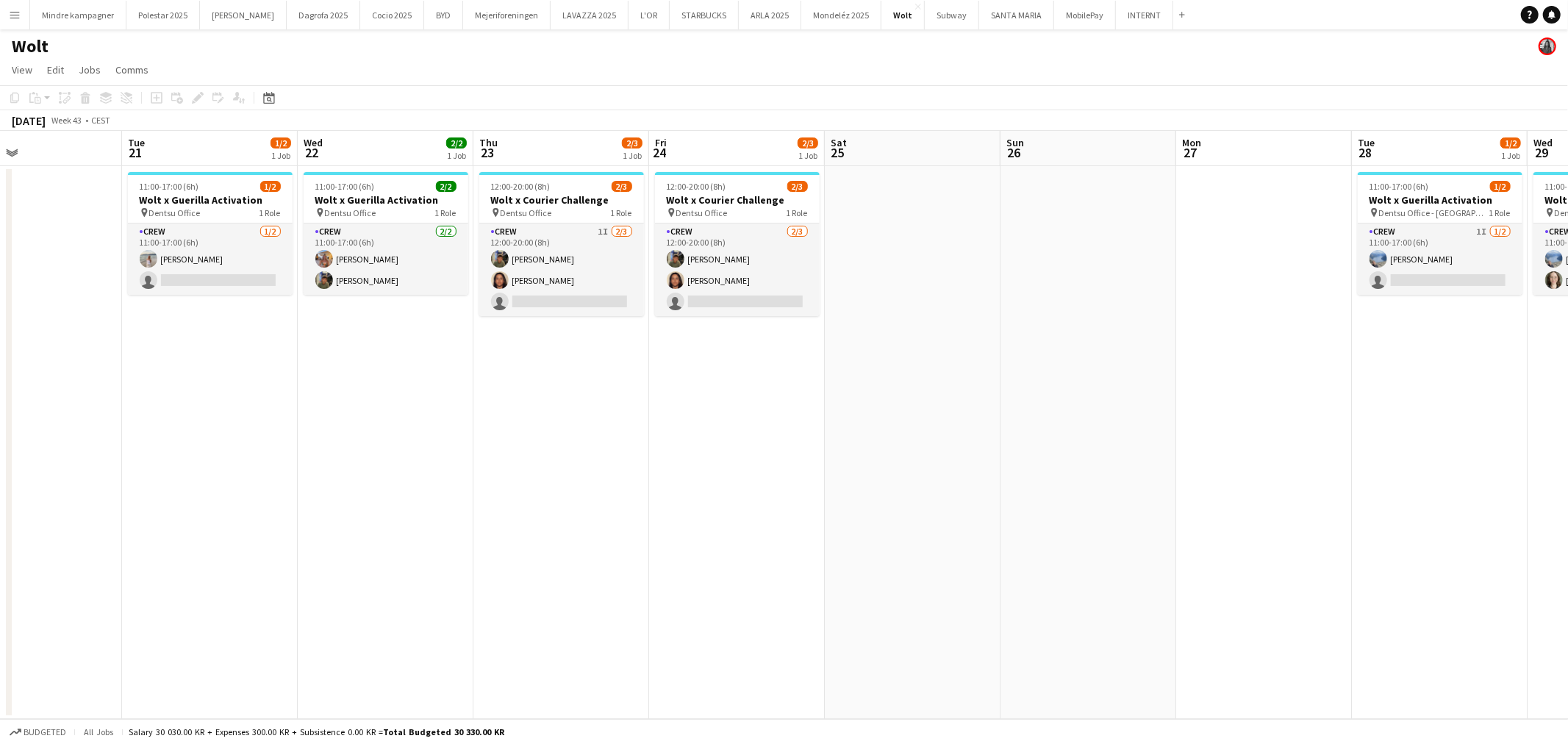
scroll to position [0, 365]
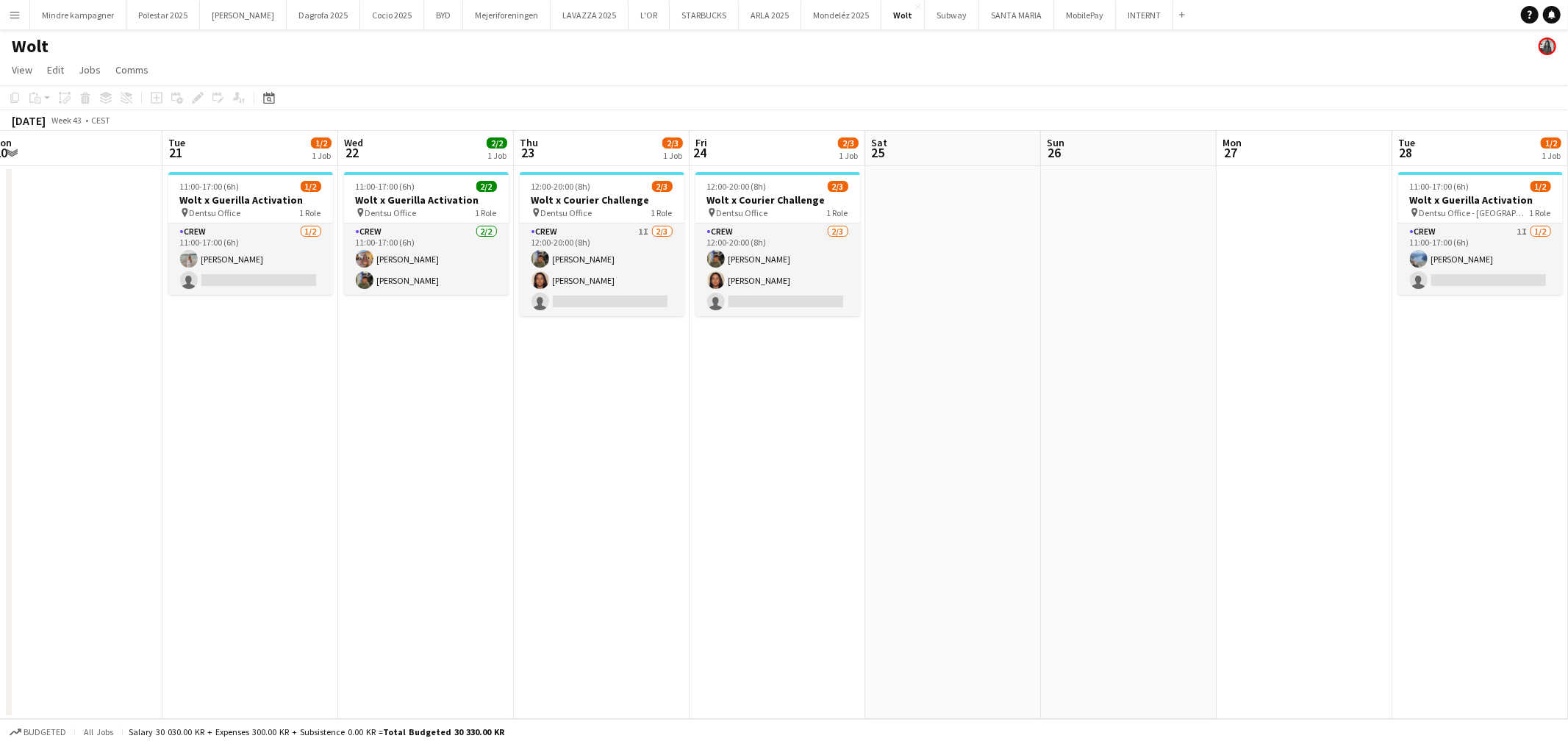
click at [12, 13] on app-icon "Menu" at bounding box center [14, 14] width 12 height 12
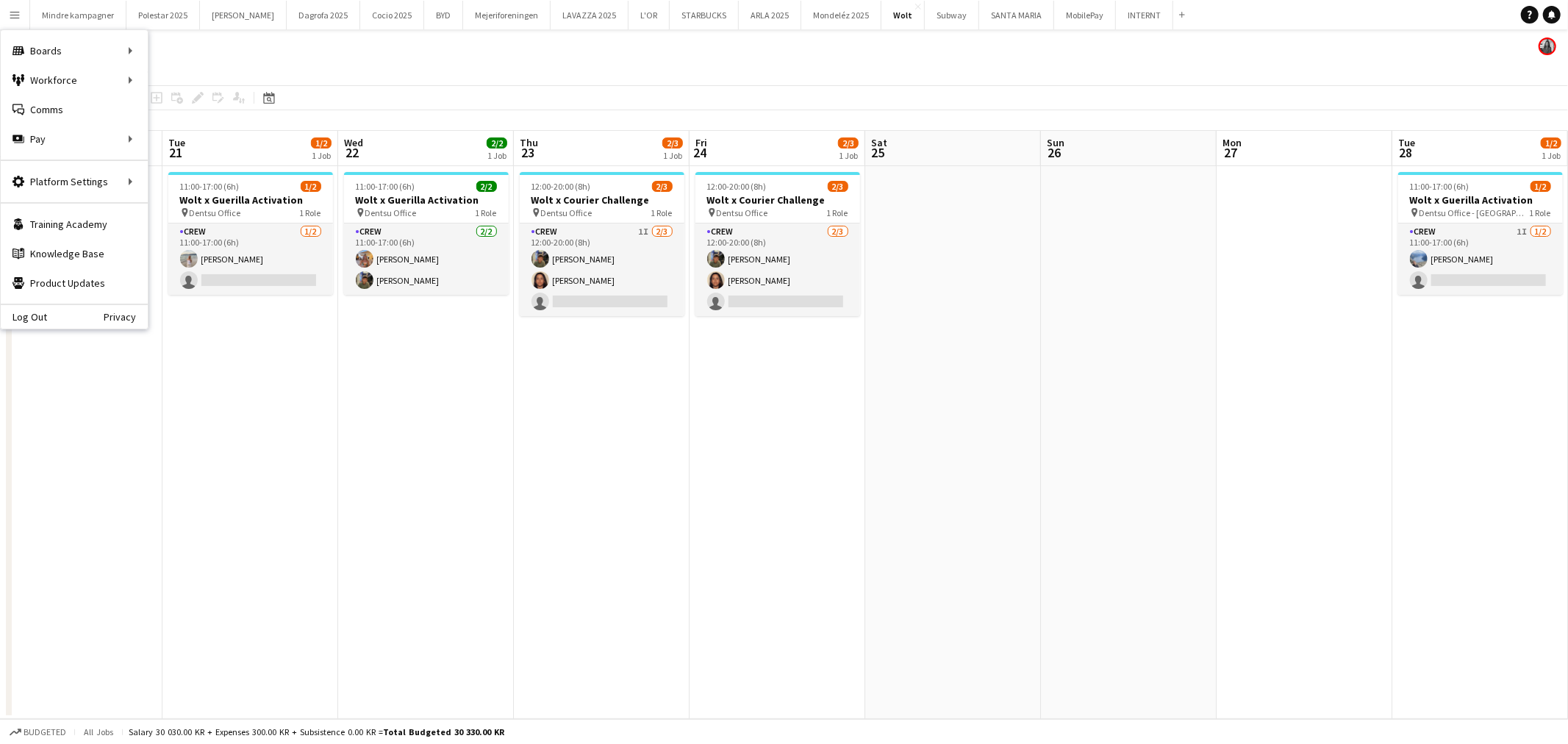
click at [21, 12] on button "Menu" at bounding box center [15, 15] width 29 height 29
drag, startPoint x: 968, startPoint y: 385, endPoint x: 502, endPoint y: 410, distance: 466.7
click at [541, 413] on app-calendar-viewport "Sat 18 Sun 19 Mon 20 Tue 21 1/2 1 Job Wed 22 2/2 1 Job Thu 23 2/3 1 Job Fri 24 …" at bounding box center [784, 425] width 1568 height 588
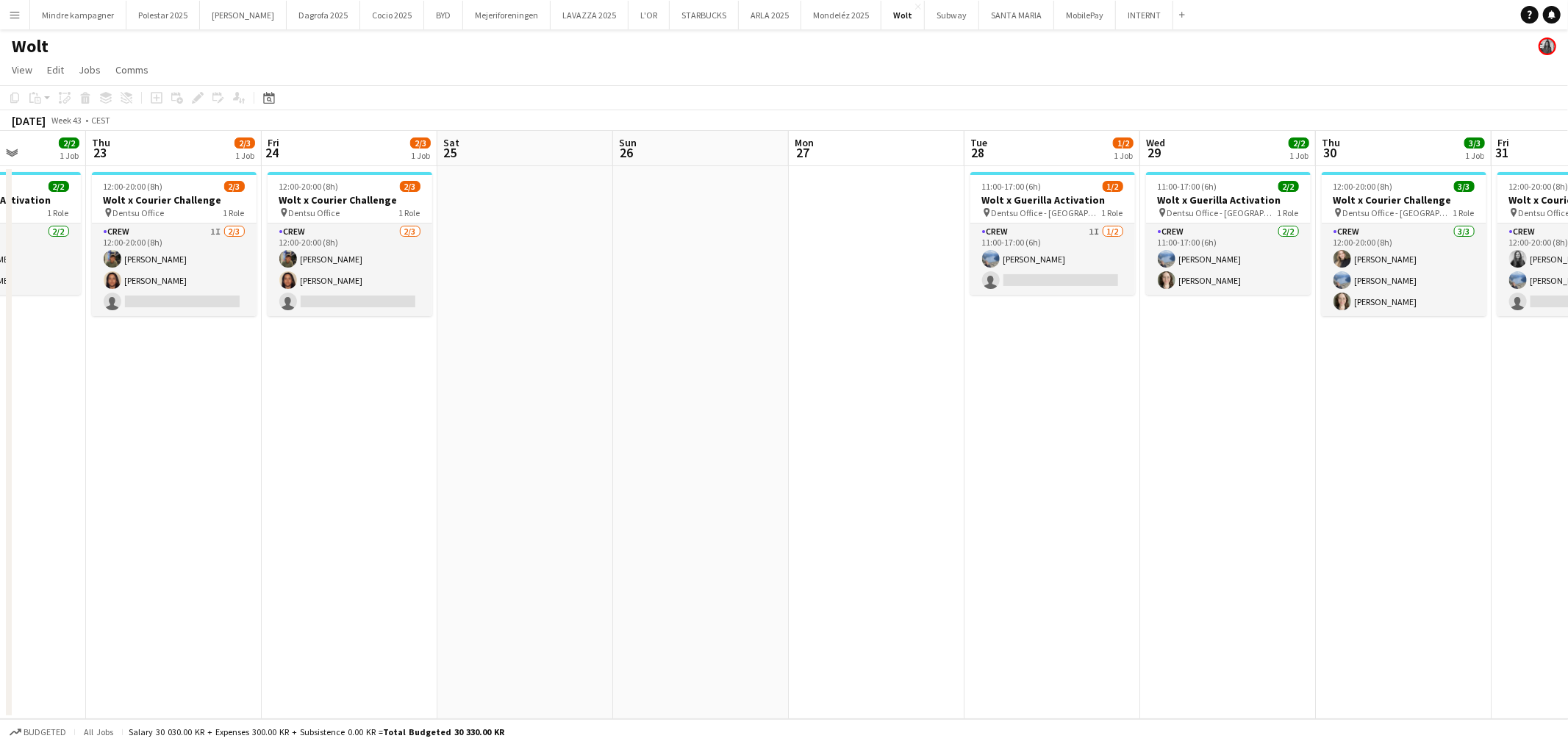
scroll to position [0, 604]
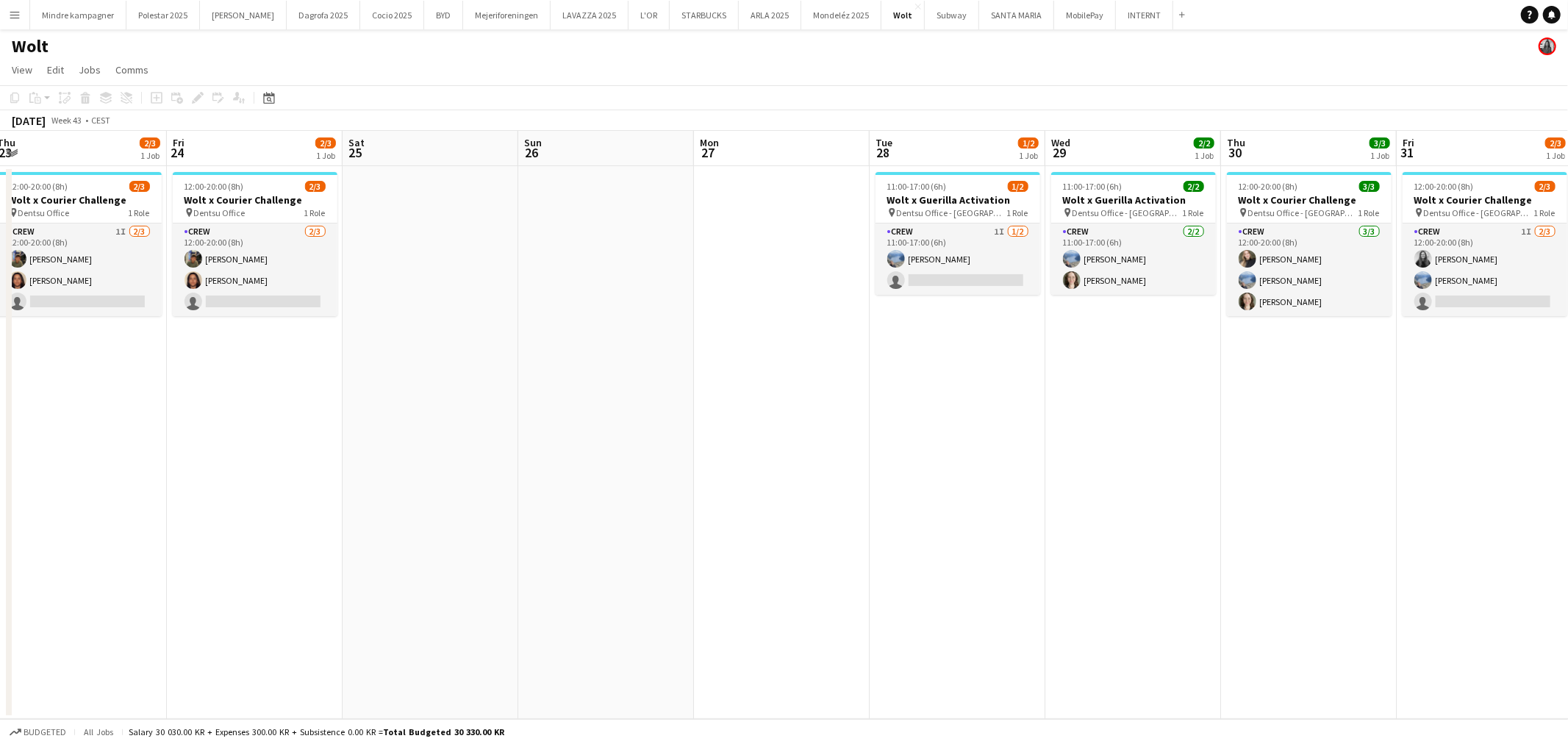
drag, startPoint x: 1039, startPoint y: 430, endPoint x: 777, endPoint y: 437, distance: 262.1
click at [743, 448] on app-calendar-viewport "Mon 20 Tue 21 1/2 1 Job Wed 22 2/2 1 Job Thu 23 2/3 1 Job Fri 24 2/3 1 Job Sat …" at bounding box center [784, 425] width 1568 height 588
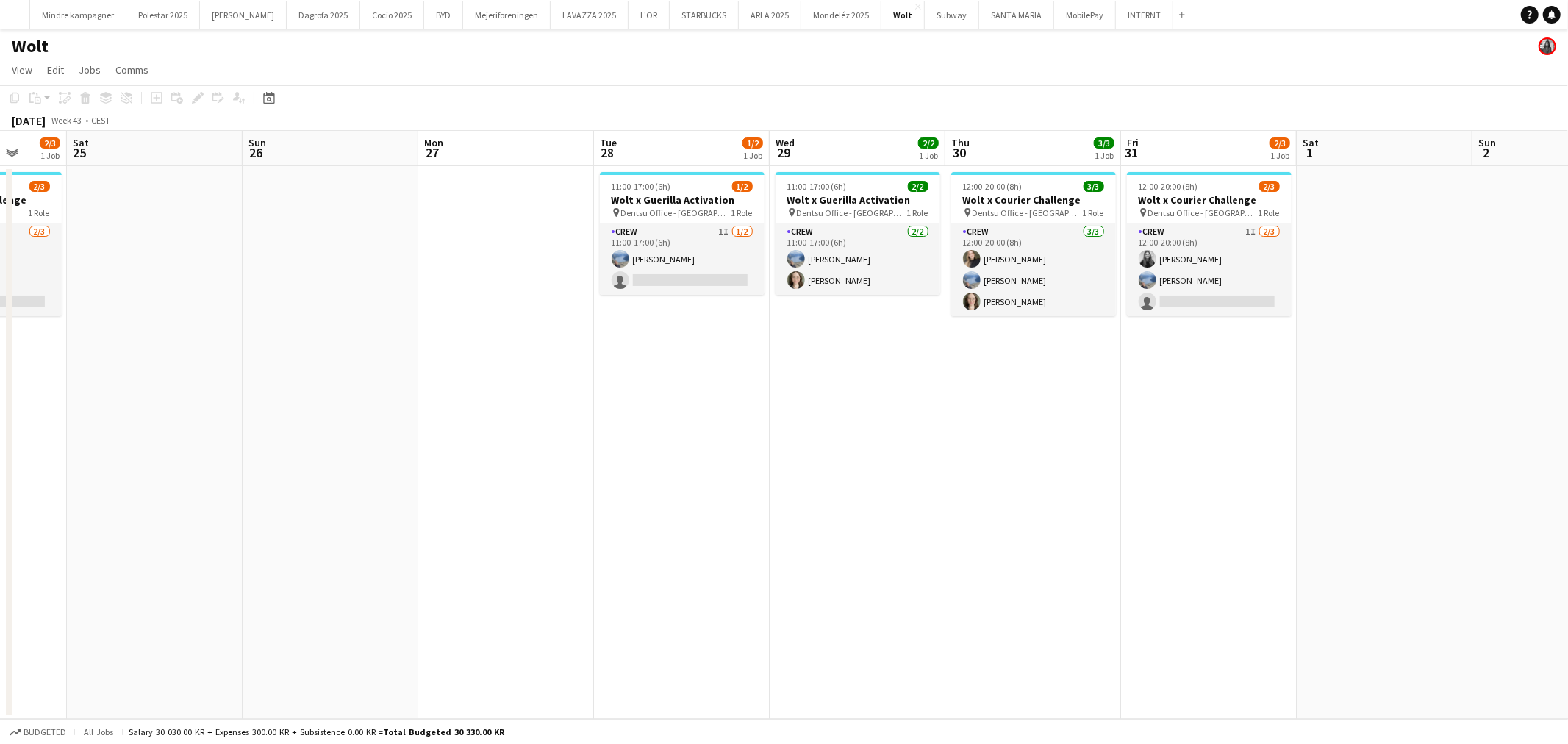
drag, startPoint x: 1276, startPoint y: 435, endPoint x: 1097, endPoint y: 429, distance: 179.1
click at [1064, 438] on app-calendar-viewport "Wed 22 2/2 1 Job Thu 23 2/3 1 Job Fri 24 2/3 1 Job Sat 25 Sun 26 Mon 27 Tue 28 …" at bounding box center [784, 425] width 1568 height 588
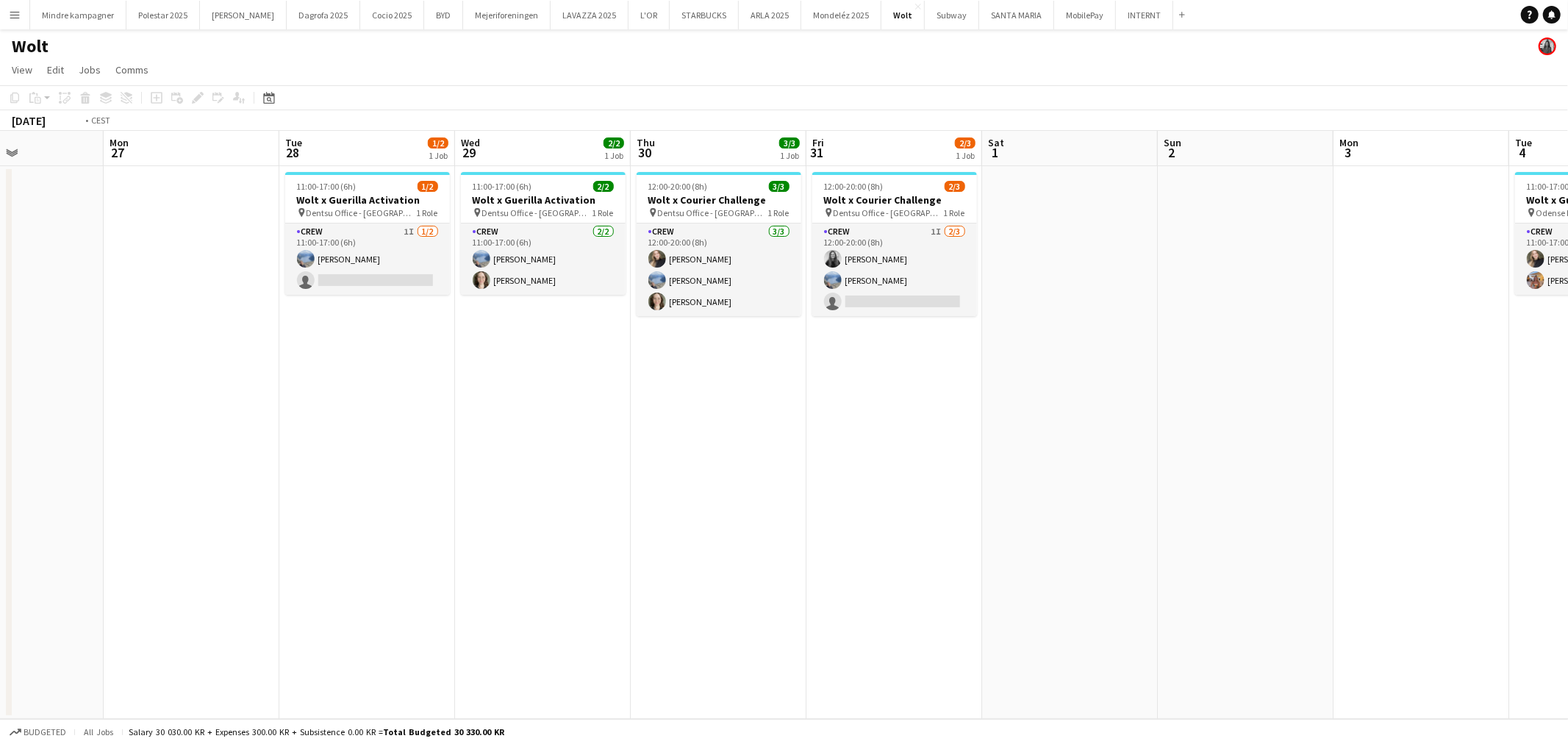
drag, startPoint x: 1272, startPoint y: 423, endPoint x: 961, endPoint y: 451, distance: 312.3
click at [961, 451] on app-calendar-viewport "Thu 23 2/3 1 Job Fri 24 2/3 1 Job Sat 25 Sun 26 Mon 27 Tue 28 1/2 1 Job Wed 29 …" at bounding box center [784, 425] width 1568 height 588
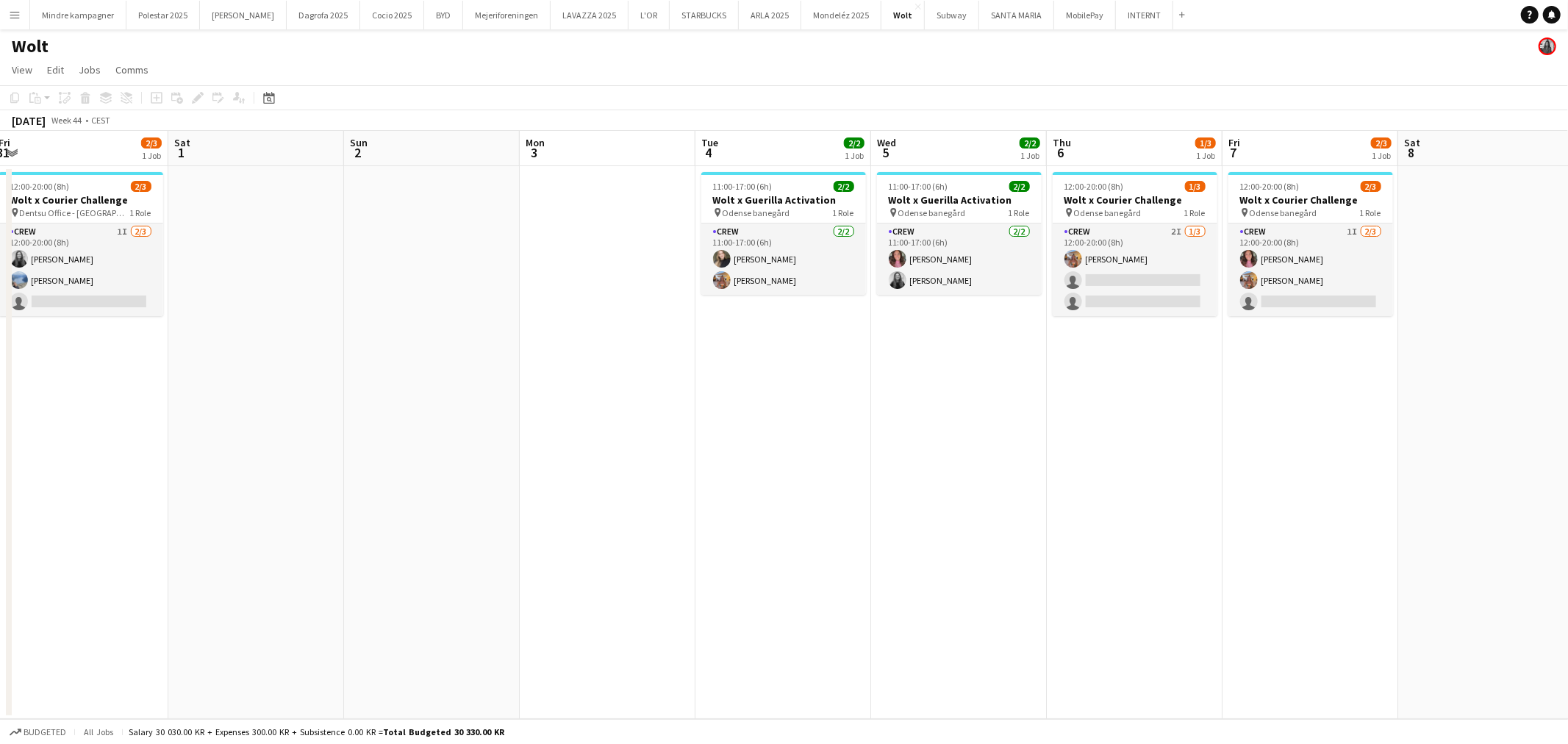
scroll to position [0, 535]
drag, startPoint x: 1189, startPoint y: 465, endPoint x: 606, endPoint y: 478, distance: 583.1
click at [606, 478] on app-calendar-viewport "Tue 28 1/2 1 Job Wed 29 2/2 1 Job Thu 30 3/3 1 Job Fri 31 2/3 1 Job Sat 1 Sun 2…" at bounding box center [784, 425] width 1568 height 588
click at [1116, 21] on button "INTERNT Close" at bounding box center [1144, 15] width 57 height 29
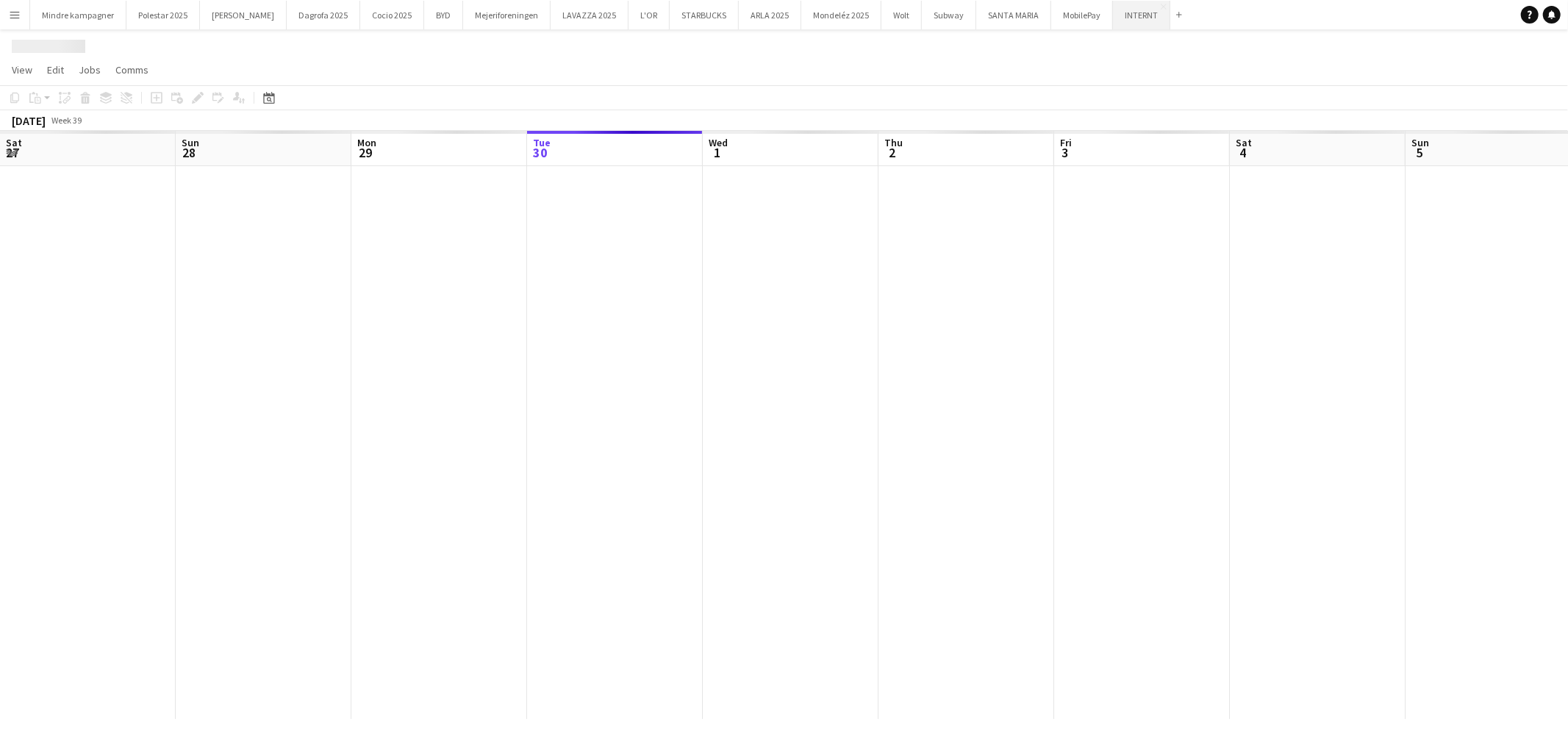
scroll to position [0, 351]
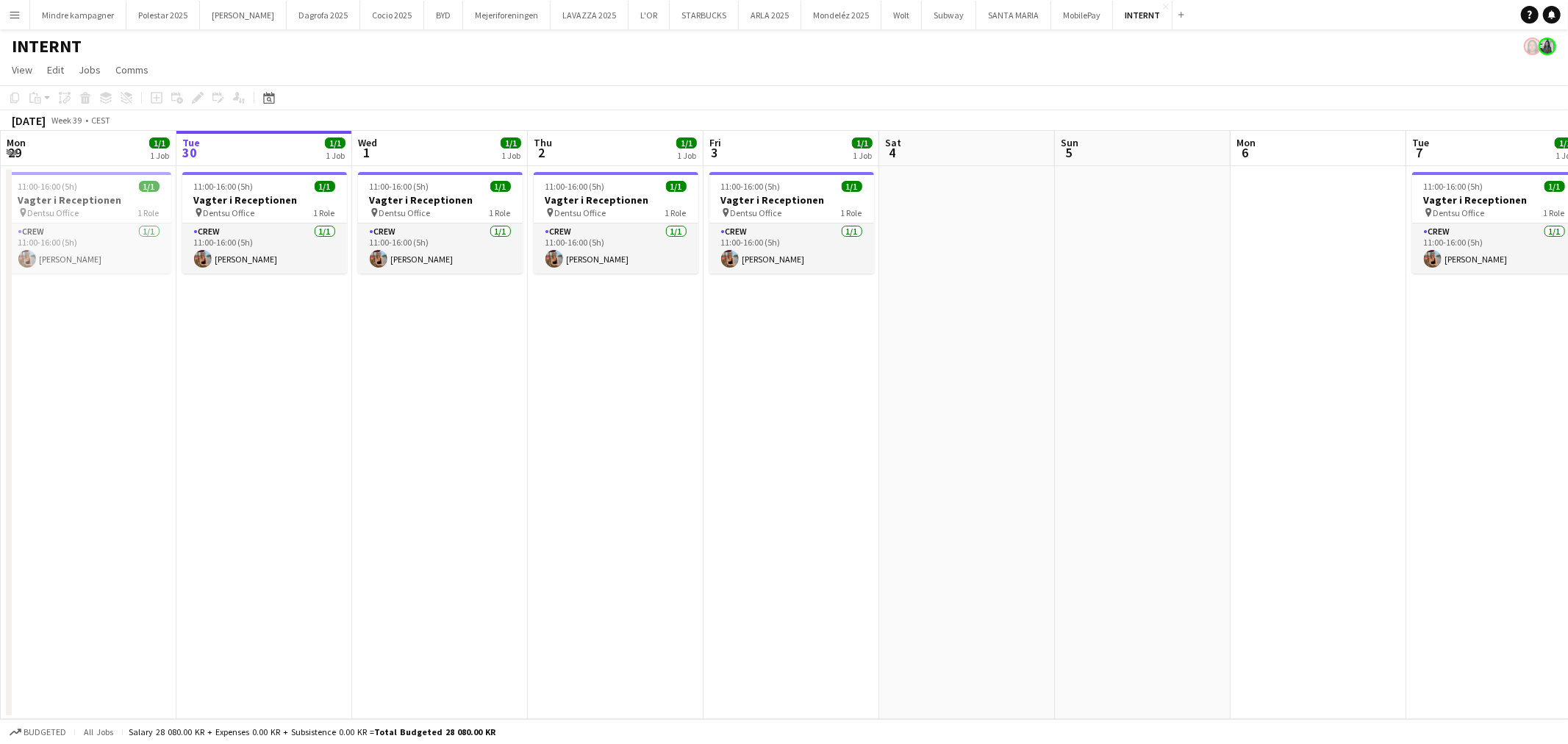
click at [805, 445] on app-date-cell "11:00-16:00 (5h) 1/1 Vagter i Receptionen pin Dentsu Office 1 Role Crew [DATE] …" at bounding box center [791, 442] width 175 height 552
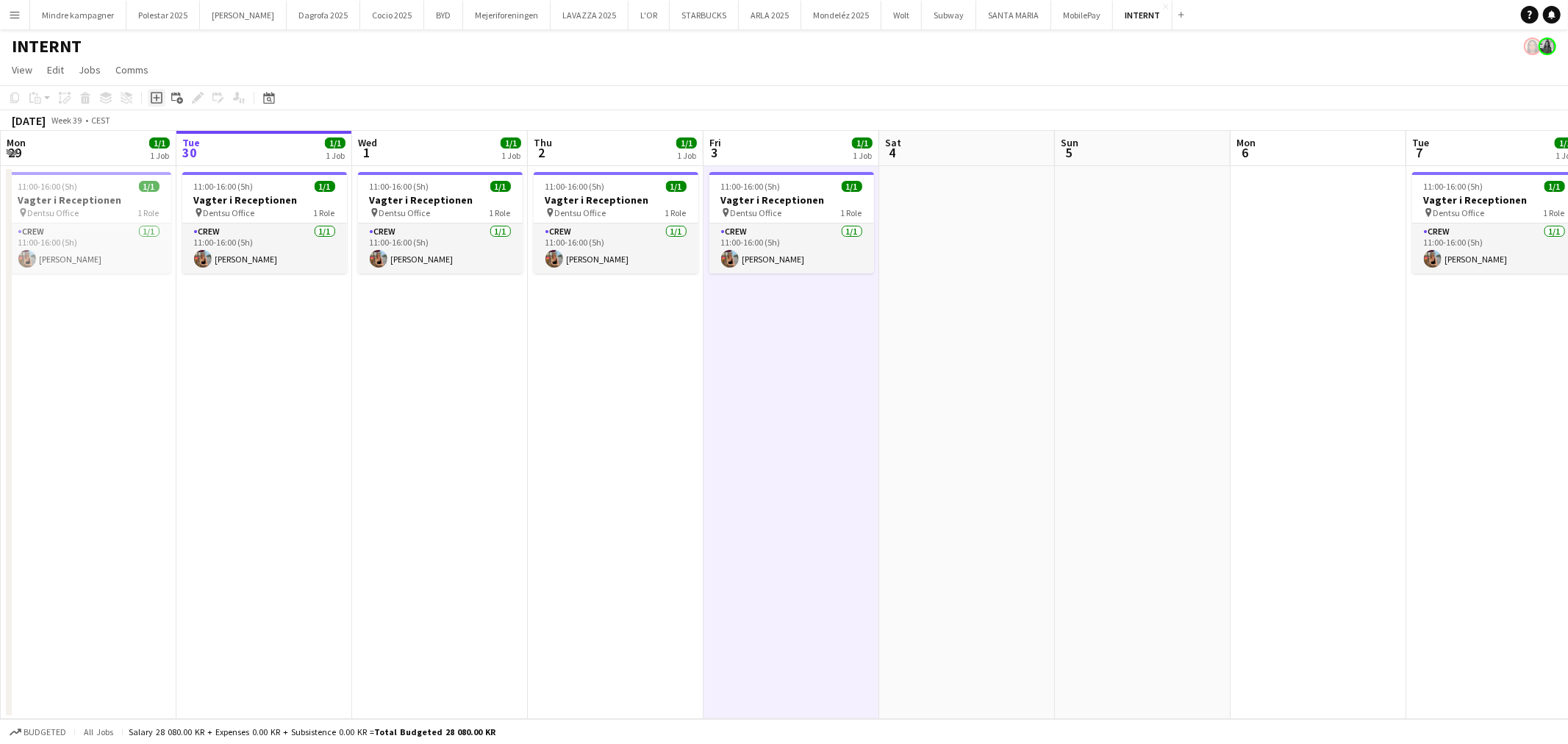
click at [161, 97] on icon at bounding box center [156, 97] width 12 height 12
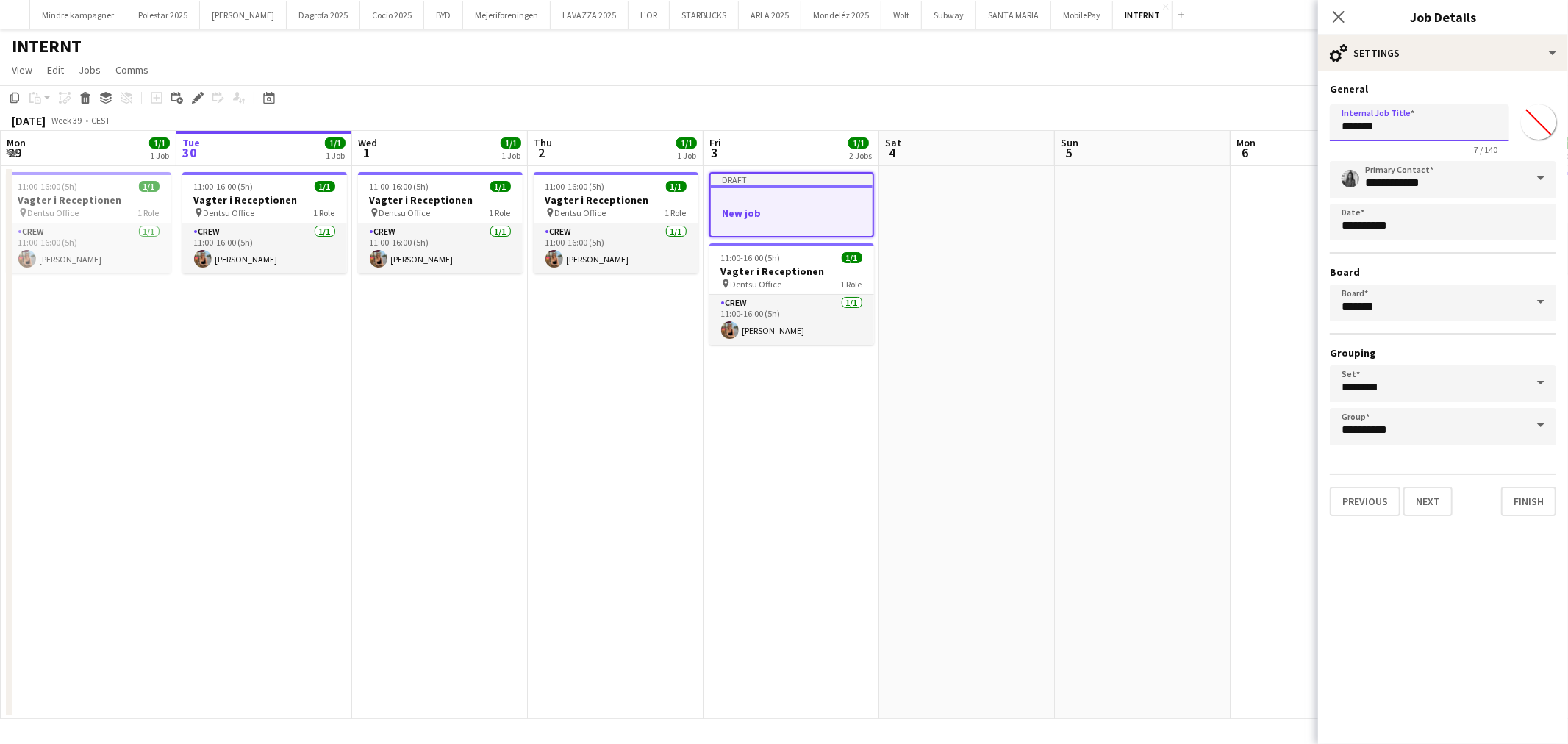
click at [1386, 126] on input "*******" at bounding box center [1419, 123] width 179 height 36
click at [1385, 126] on input "*******" at bounding box center [1419, 123] width 179 height 36
type input "**********"
click at [1430, 497] on button "Next" at bounding box center [1428, 501] width 49 height 29
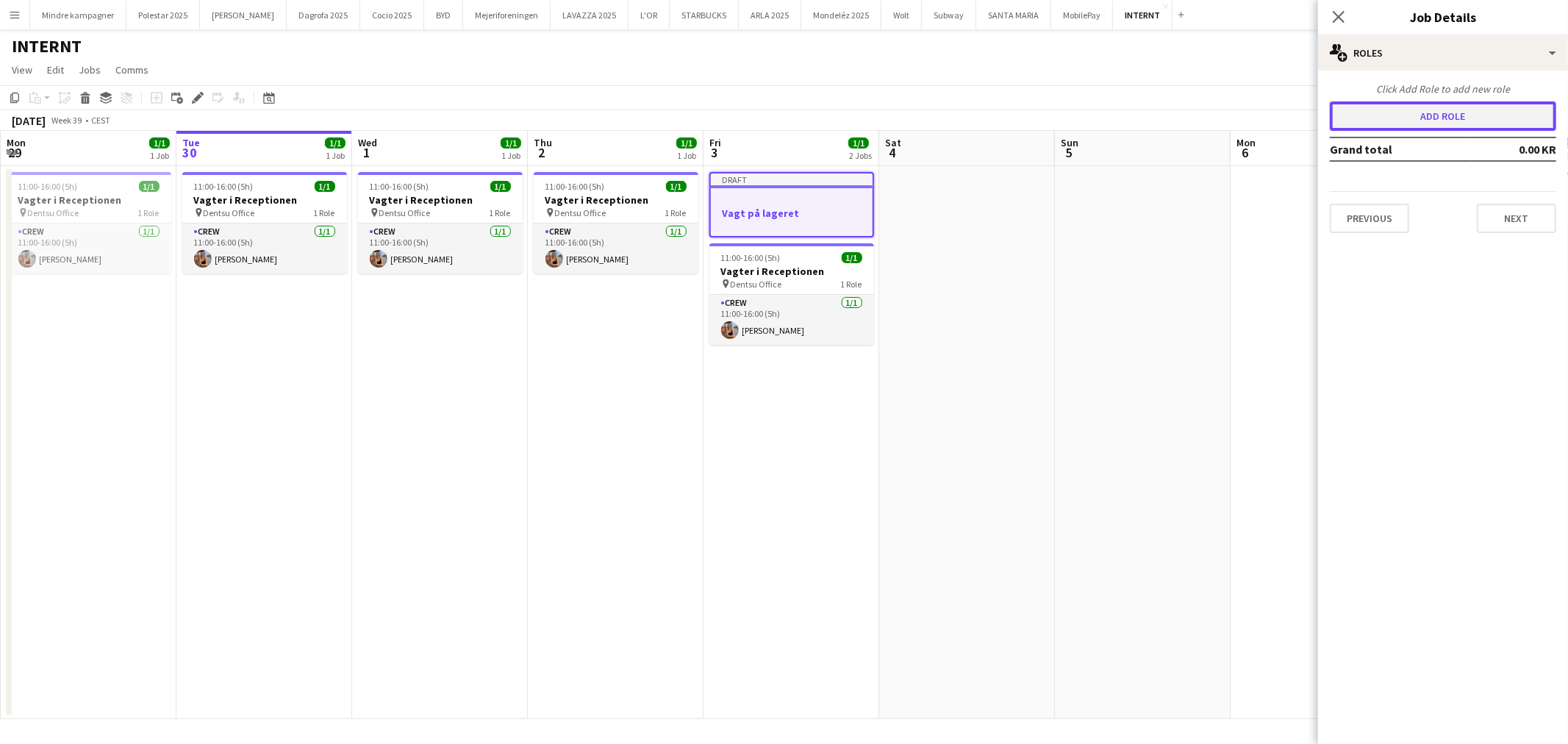
click at [1456, 111] on button "Add role" at bounding box center [1443, 116] width 227 height 29
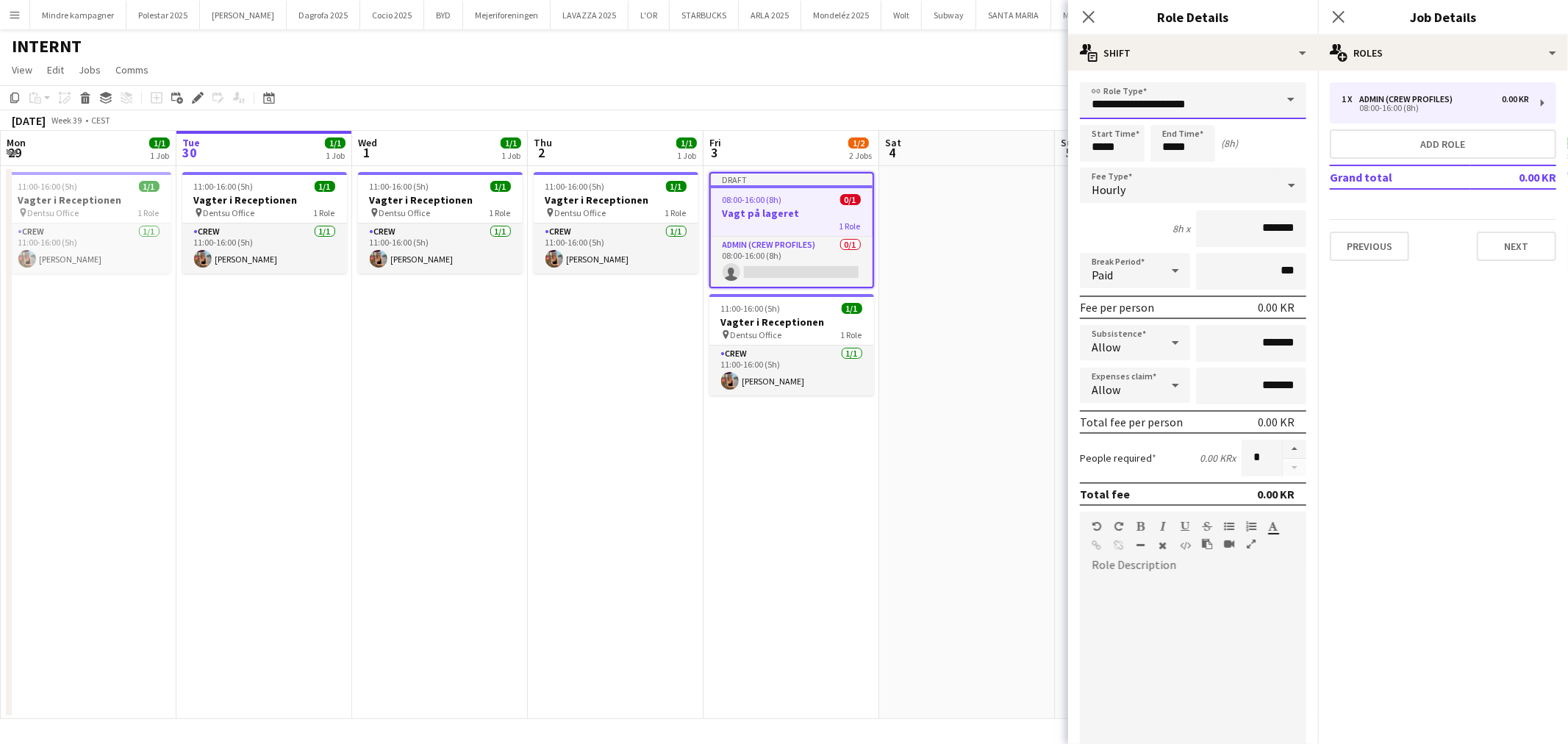
click at [1224, 97] on input "**********" at bounding box center [1193, 100] width 227 height 36
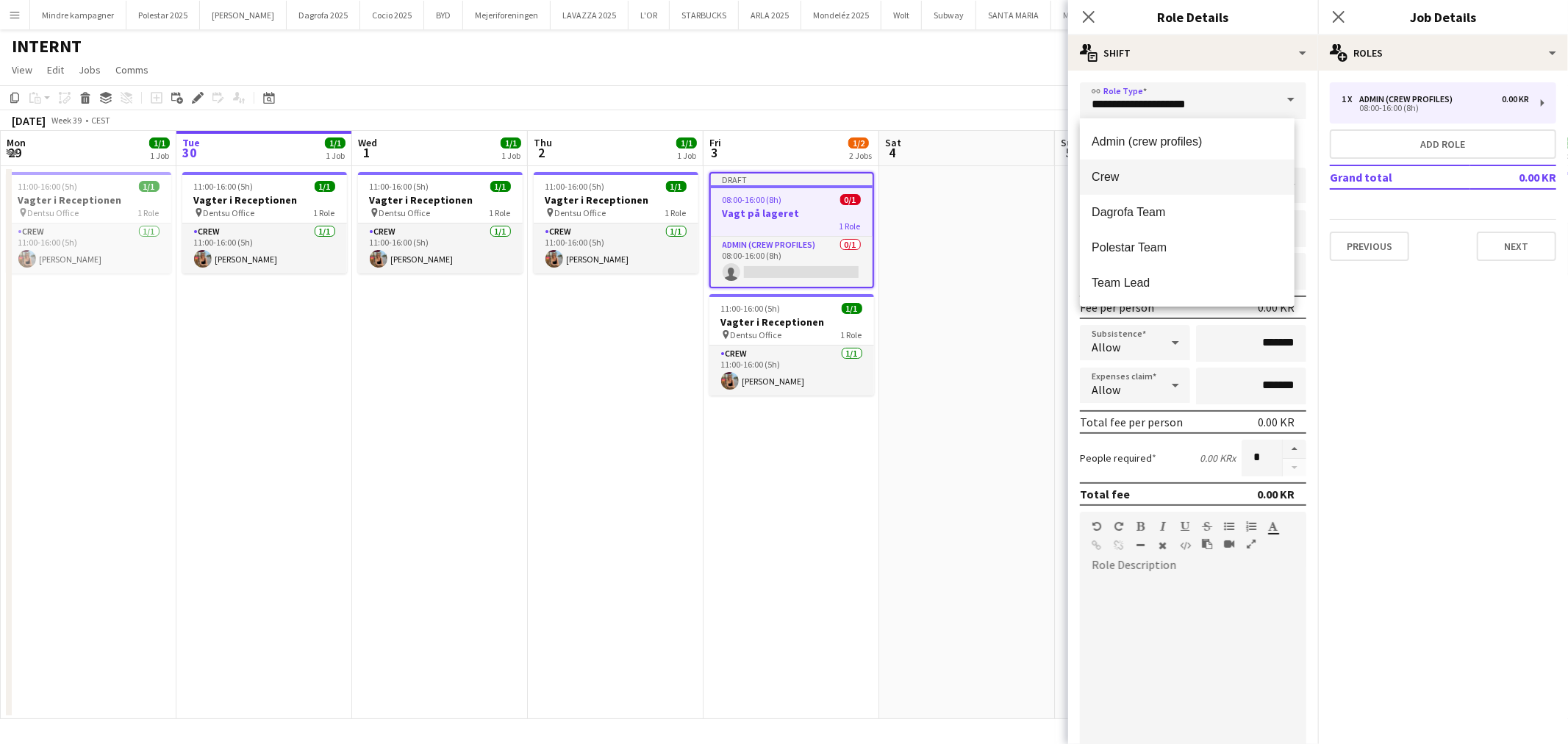
click at [1165, 166] on mat-option "Crew" at bounding box center [1187, 177] width 214 height 35
type input "****"
type input "*********"
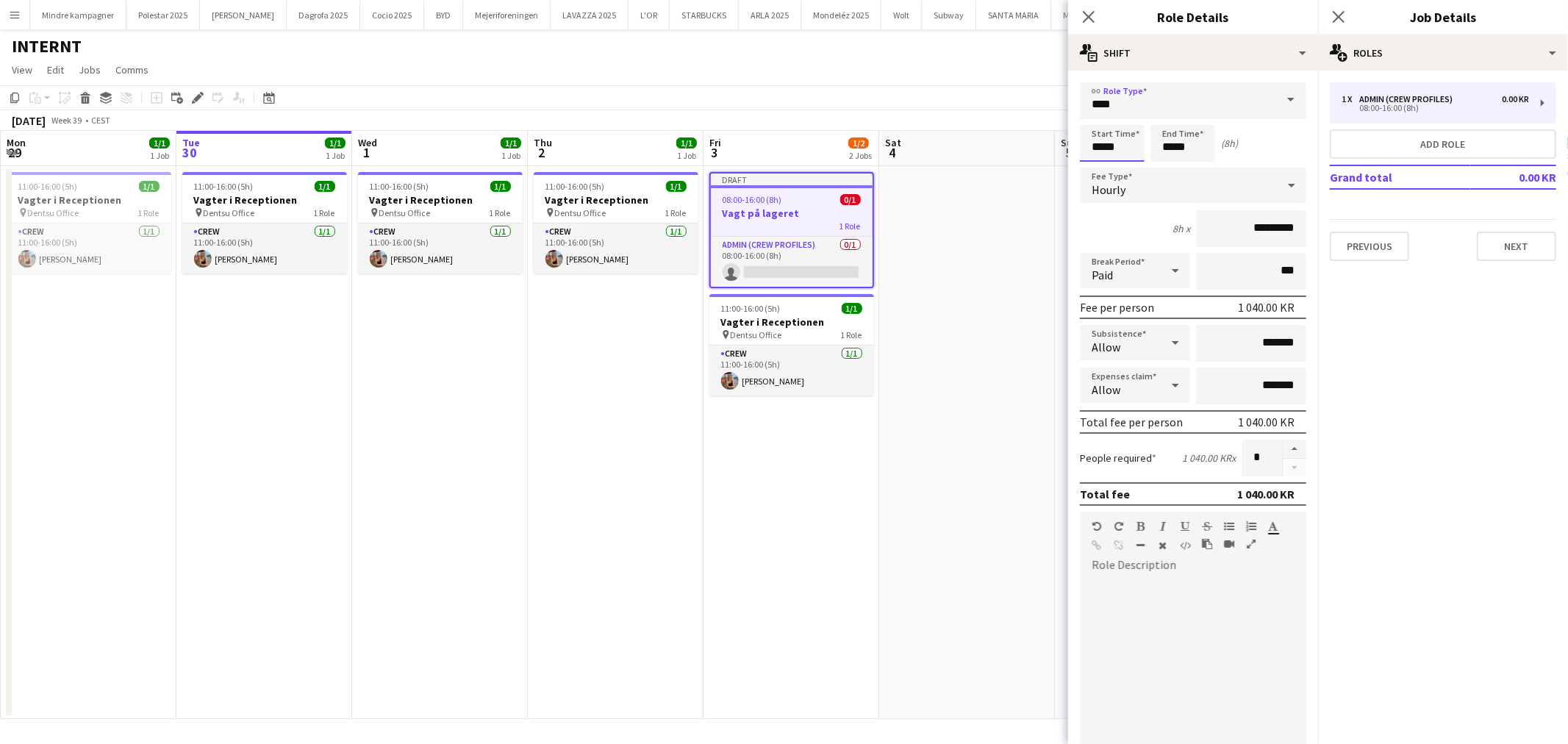
click at [1108, 147] on input "*****" at bounding box center [1112, 143] width 64 height 36
click at [1099, 125] on input "*****" at bounding box center [1112, 143] width 64 height 36
click at [1099, 121] on div at bounding box center [1098, 117] width 29 height 15
type input "*****"
click at [1099, 121] on div at bounding box center [1098, 117] width 29 height 15
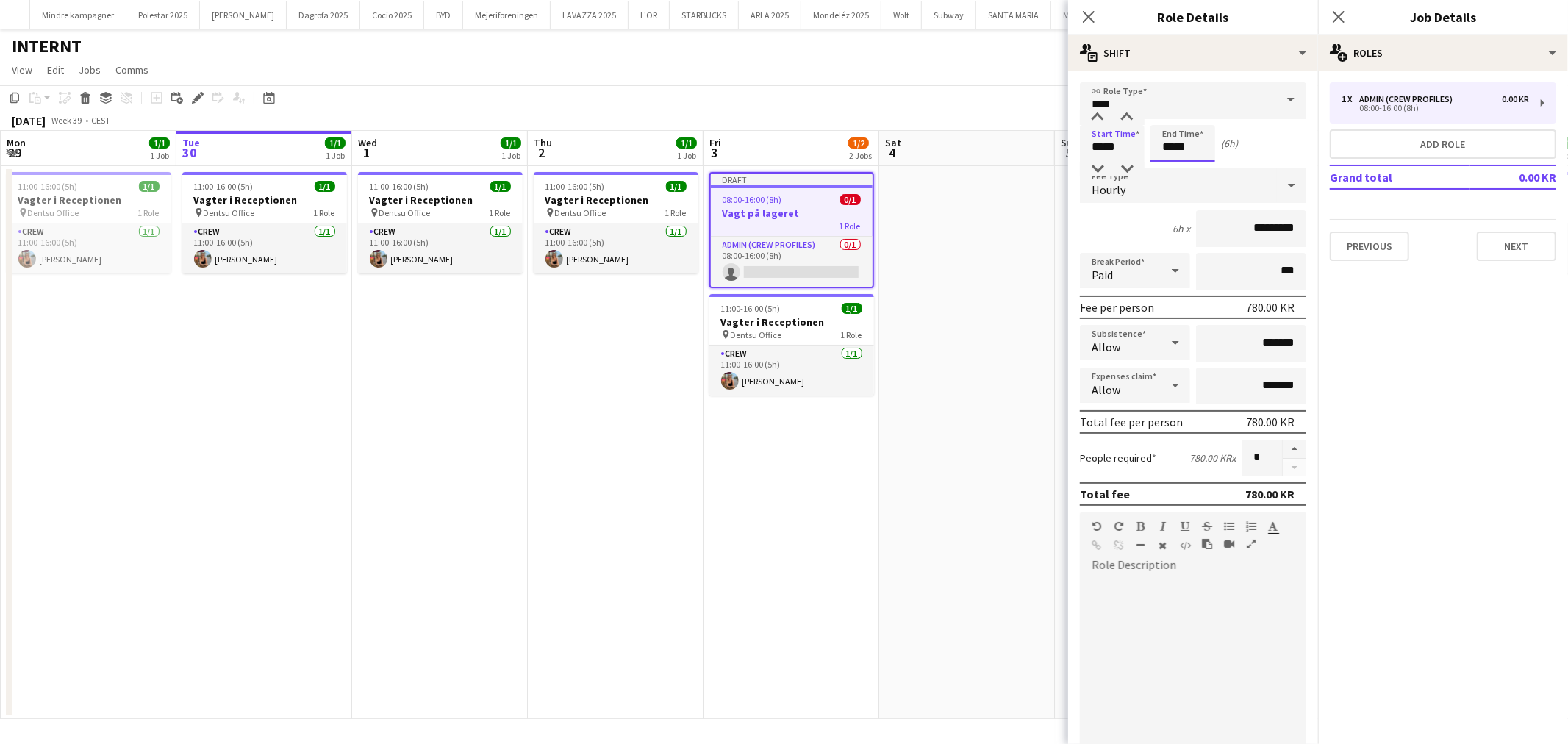
click at [1164, 151] on input "*****" at bounding box center [1182, 143] width 64 height 36
click at [1172, 166] on div at bounding box center [1168, 168] width 29 height 15
type input "*****"
click at [1172, 166] on div at bounding box center [1168, 168] width 29 height 15
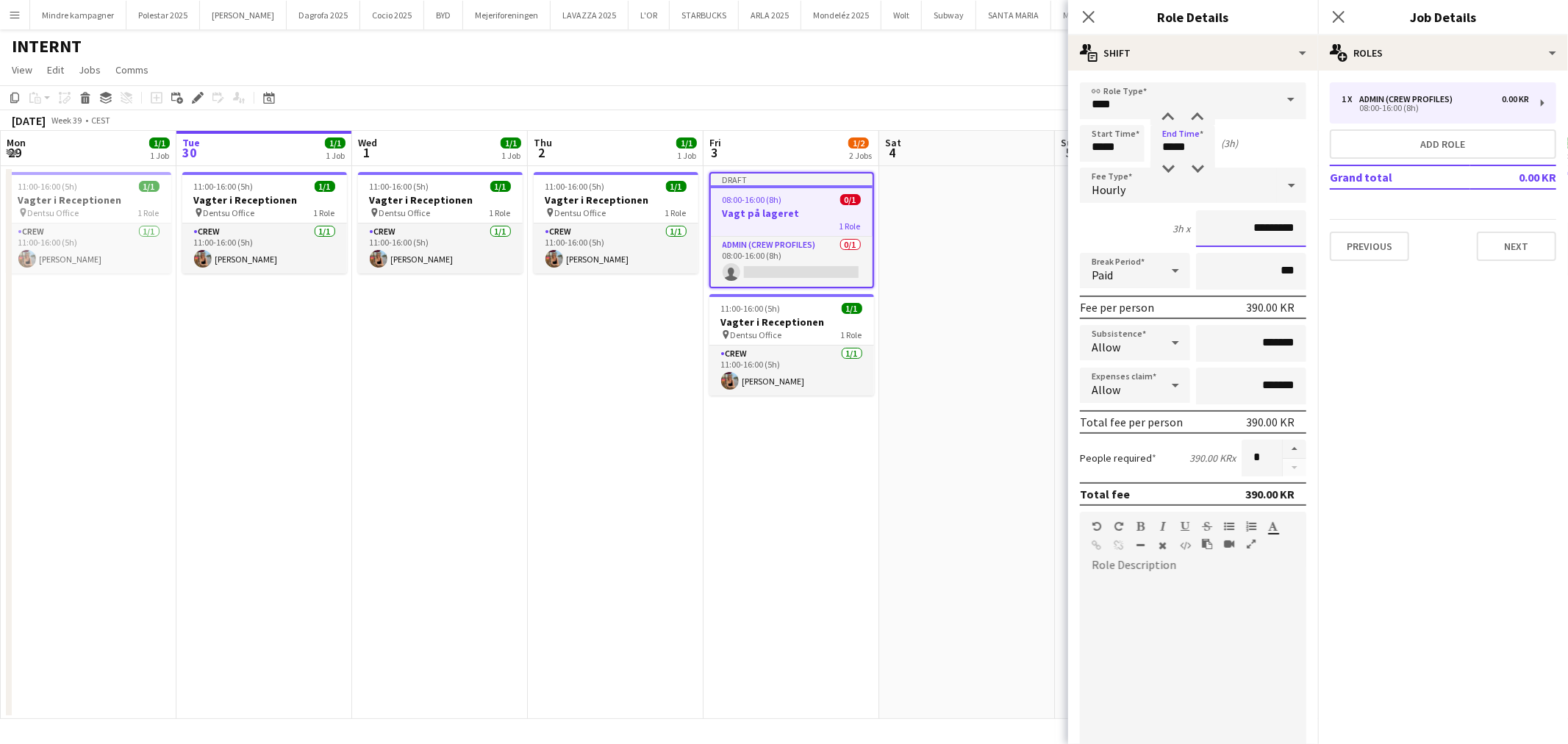
click at [1250, 231] on input "*********" at bounding box center [1251, 228] width 110 height 36
type input "******"
click at [951, 450] on app-date-cell at bounding box center [967, 442] width 175 height 552
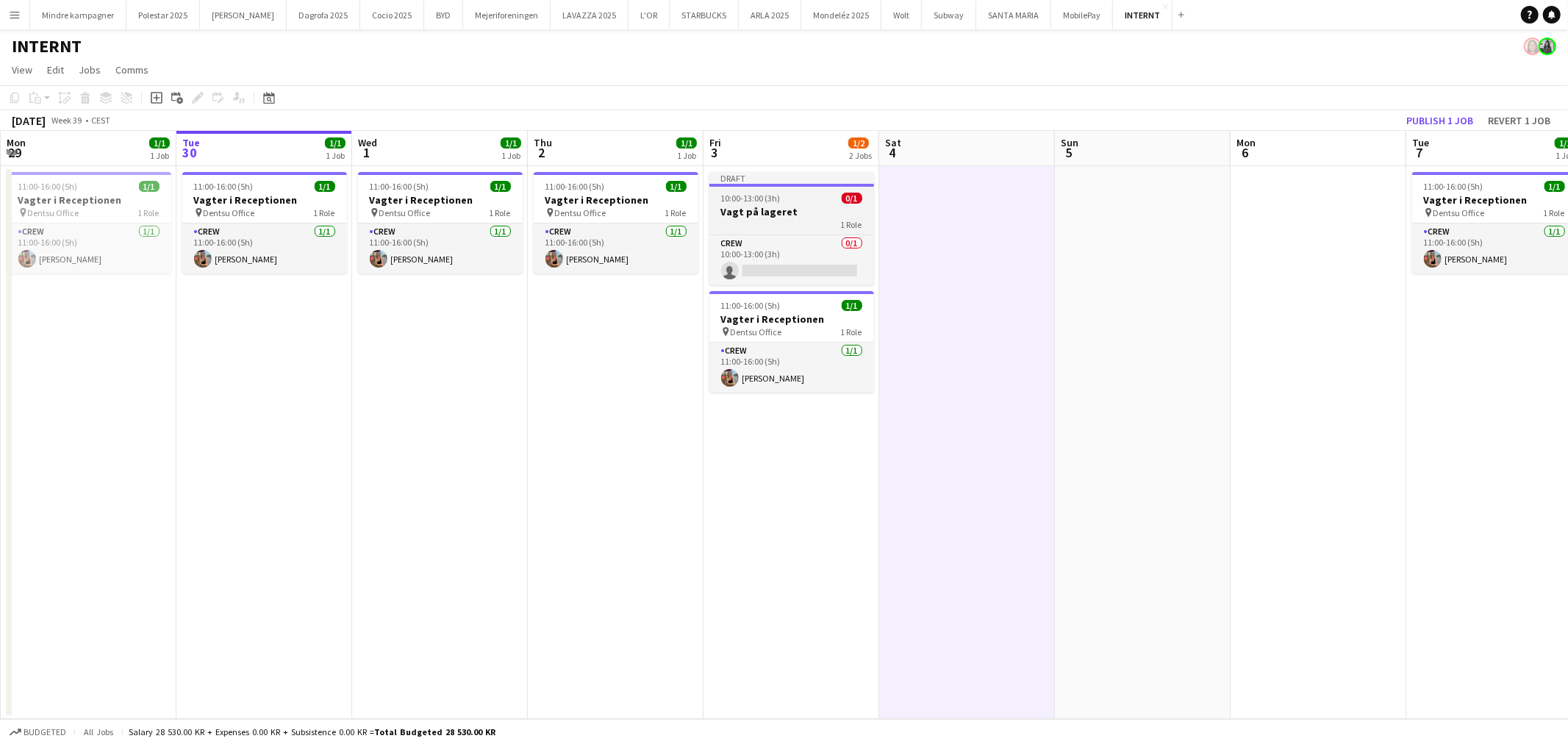
click at [781, 206] on h3 "Vagt på lageret" at bounding box center [791, 211] width 164 height 13
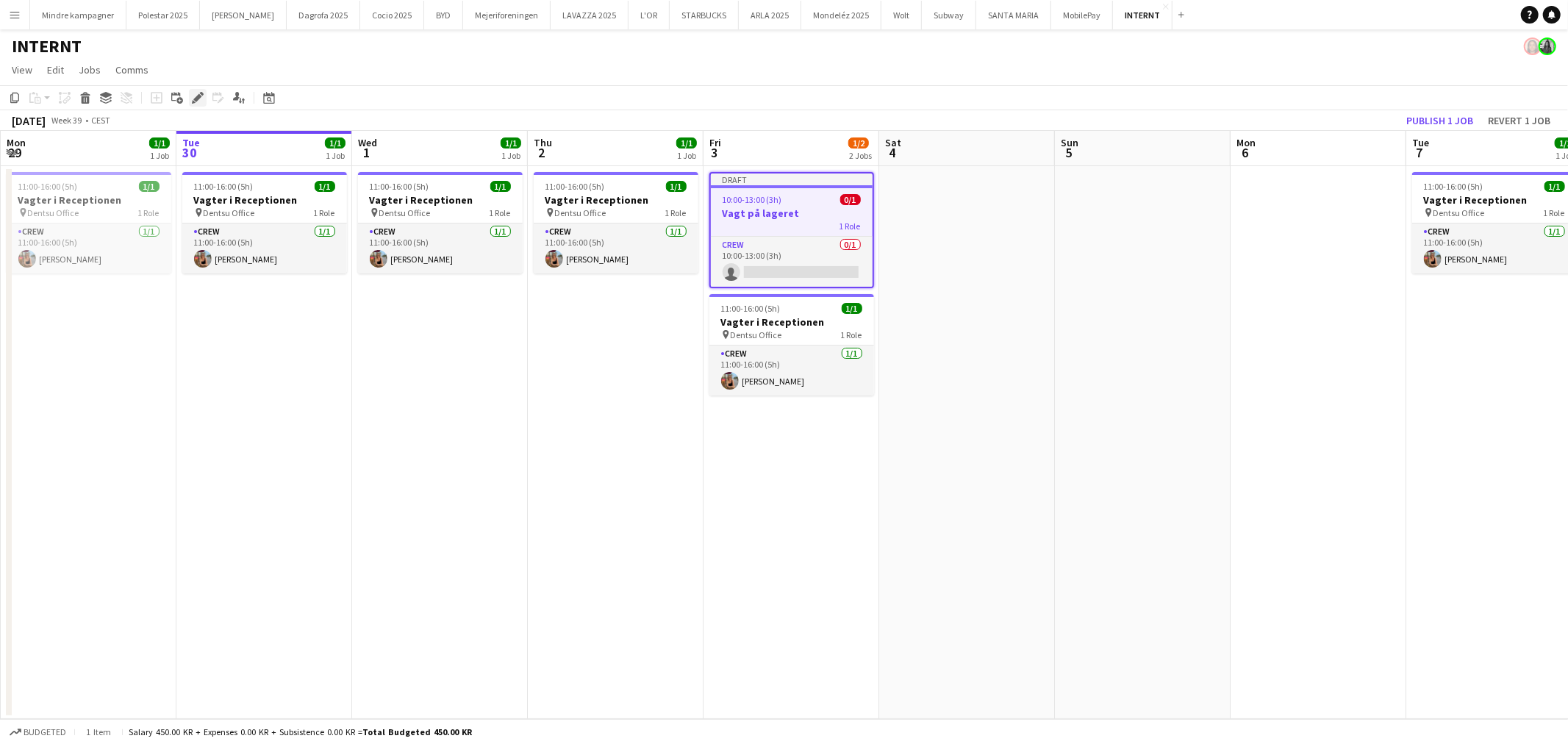
click at [192, 92] on icon "Edit" at bounding box center [197, 97] width 12 height 12
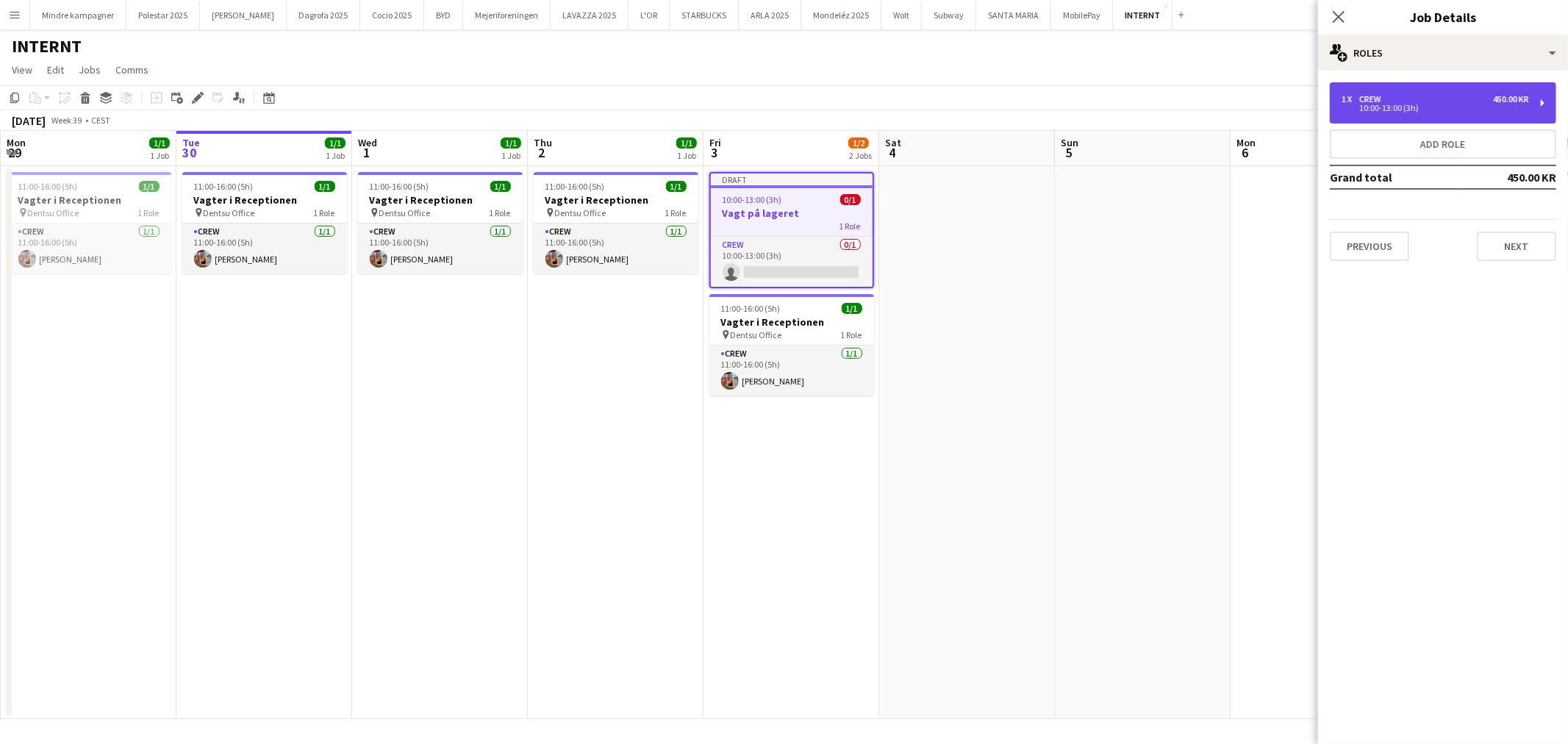
click at [1479, 112] on div "1 x Crew 450.00 KR 10:00-13:00 (3h)" at bounding box center [1443, 102] width 227 height 41
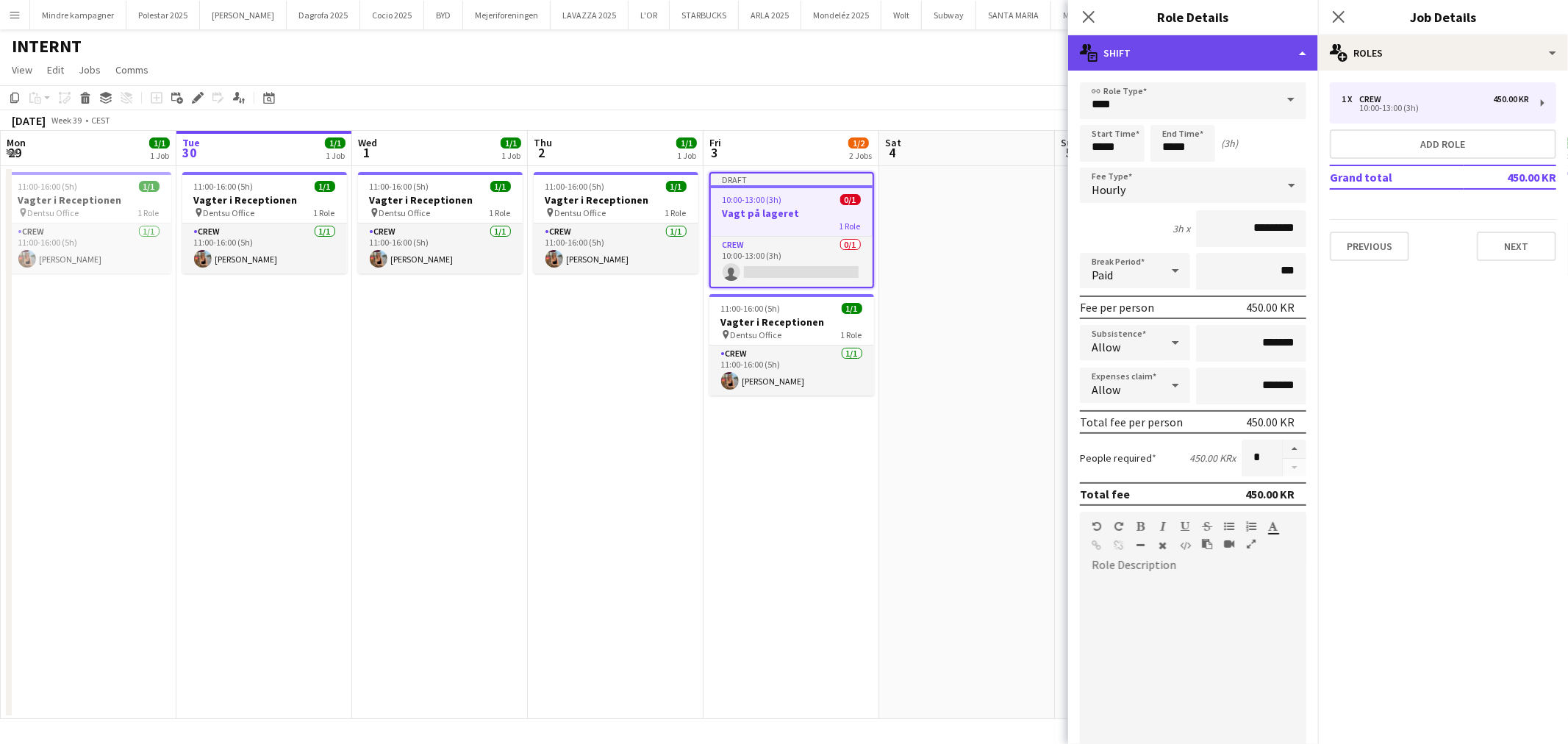
click at [1161, 63] on div "multiple-actions-text Shift" at bounding box center [1193, 52] width 250 height 35
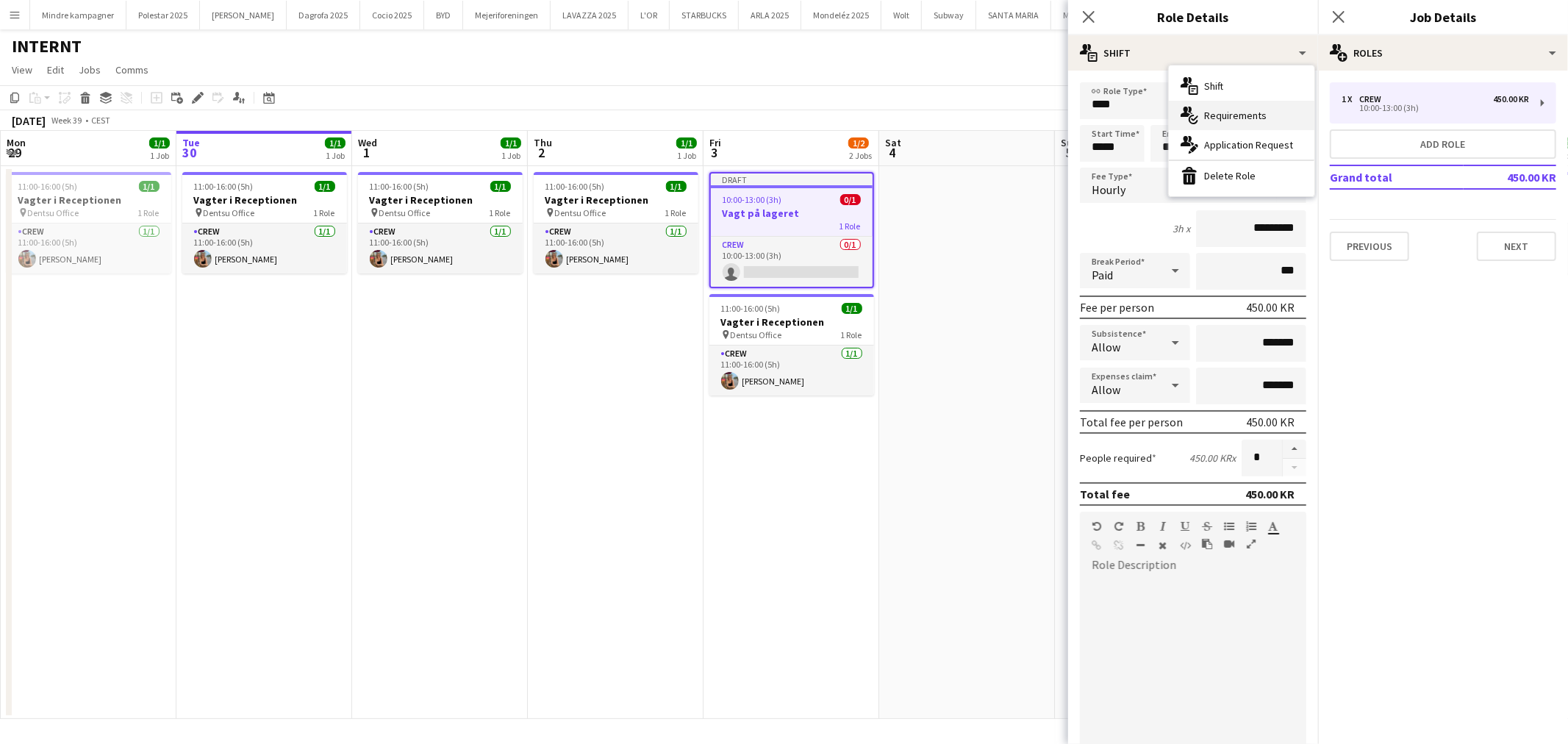
click at [1261, 116] on span "Requirements" at bounding box center [1235, 115] width 63 height 13
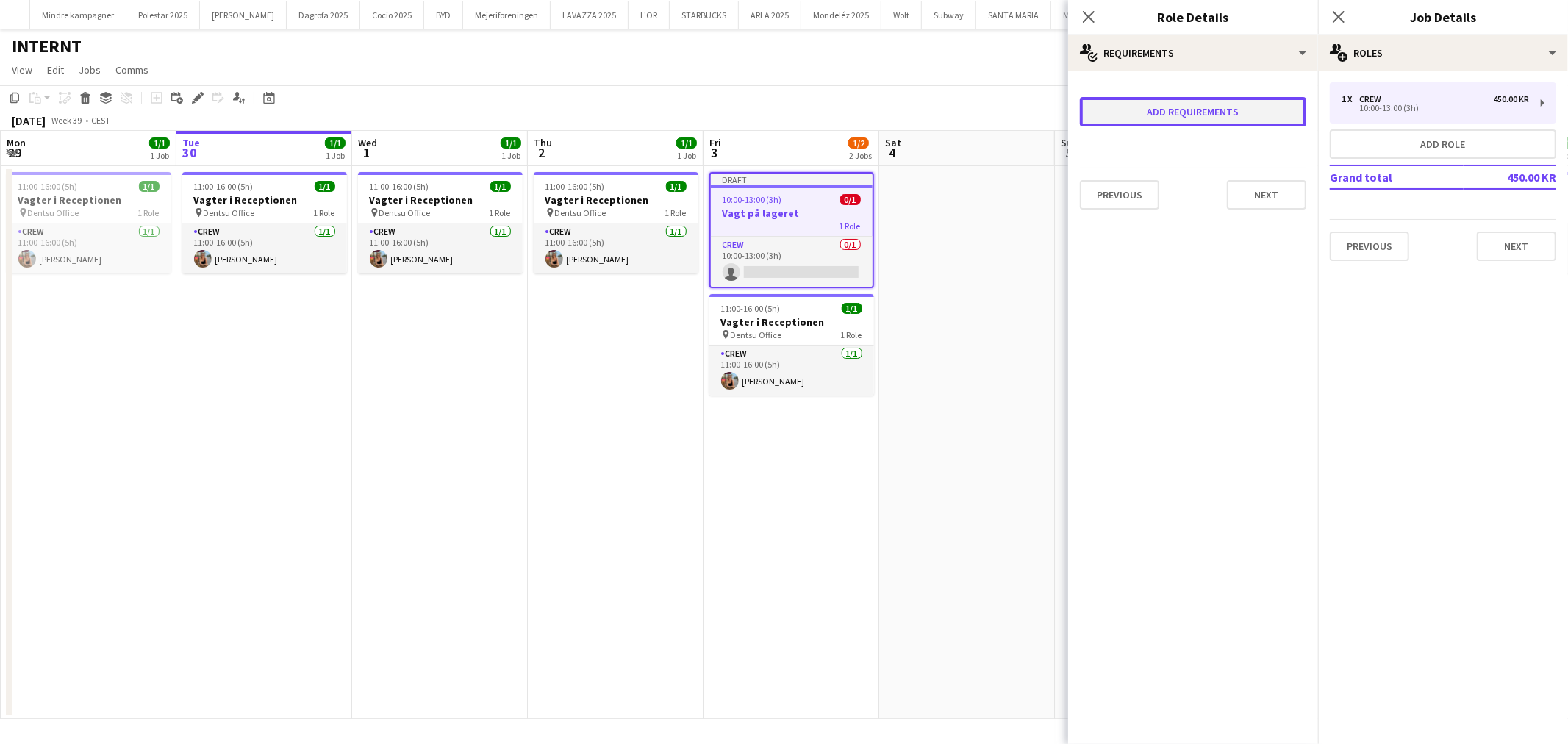
click at [1203, 112] on button "Add requirements" at bounding box center [1193, 112] width 227 height 29
click at [1201, 135] on div "Please select" at bounding box center [1178, 125] width 179 height 35
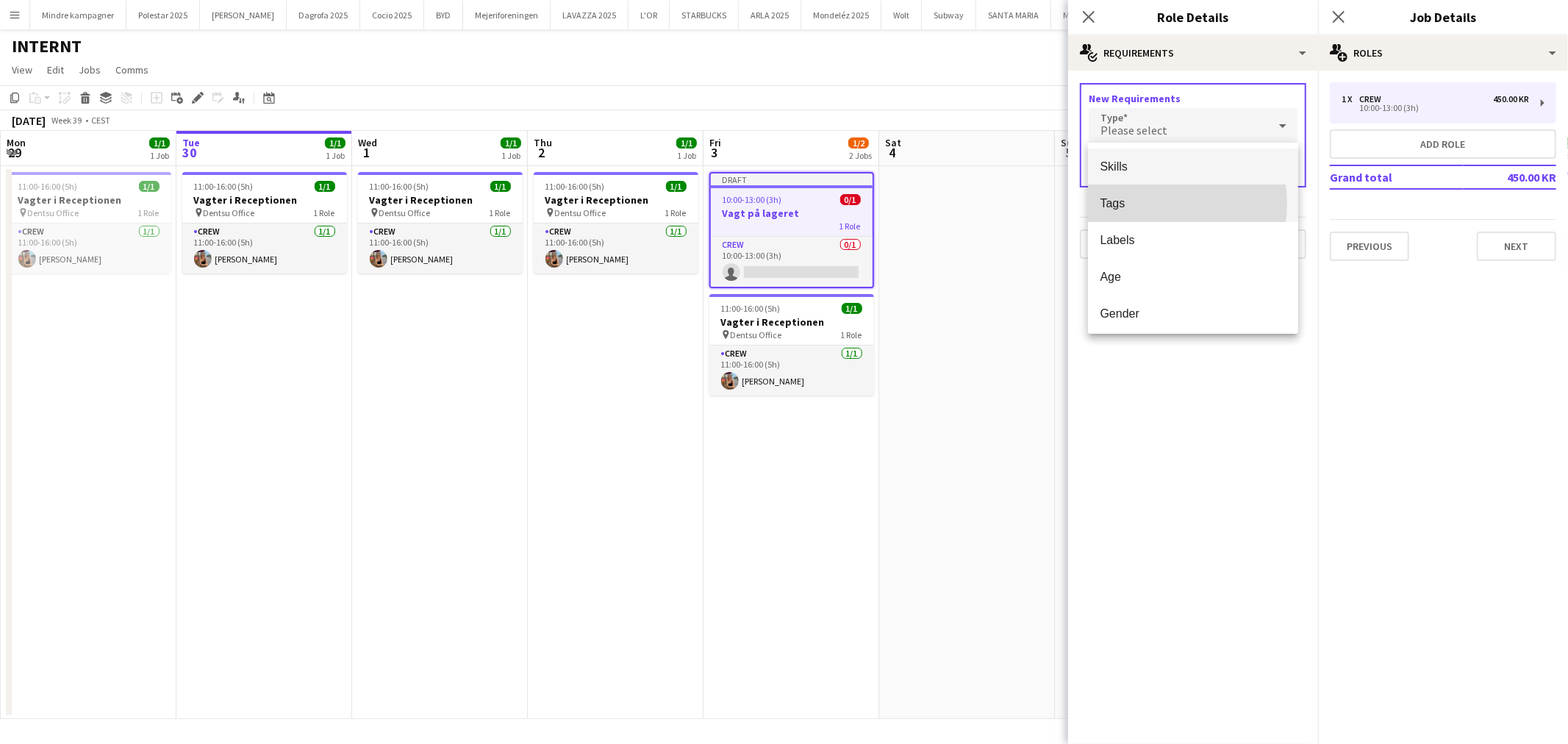
click at [1158, 203] on span "Tags" at bounding box center [1192, 203] width 187 height 14
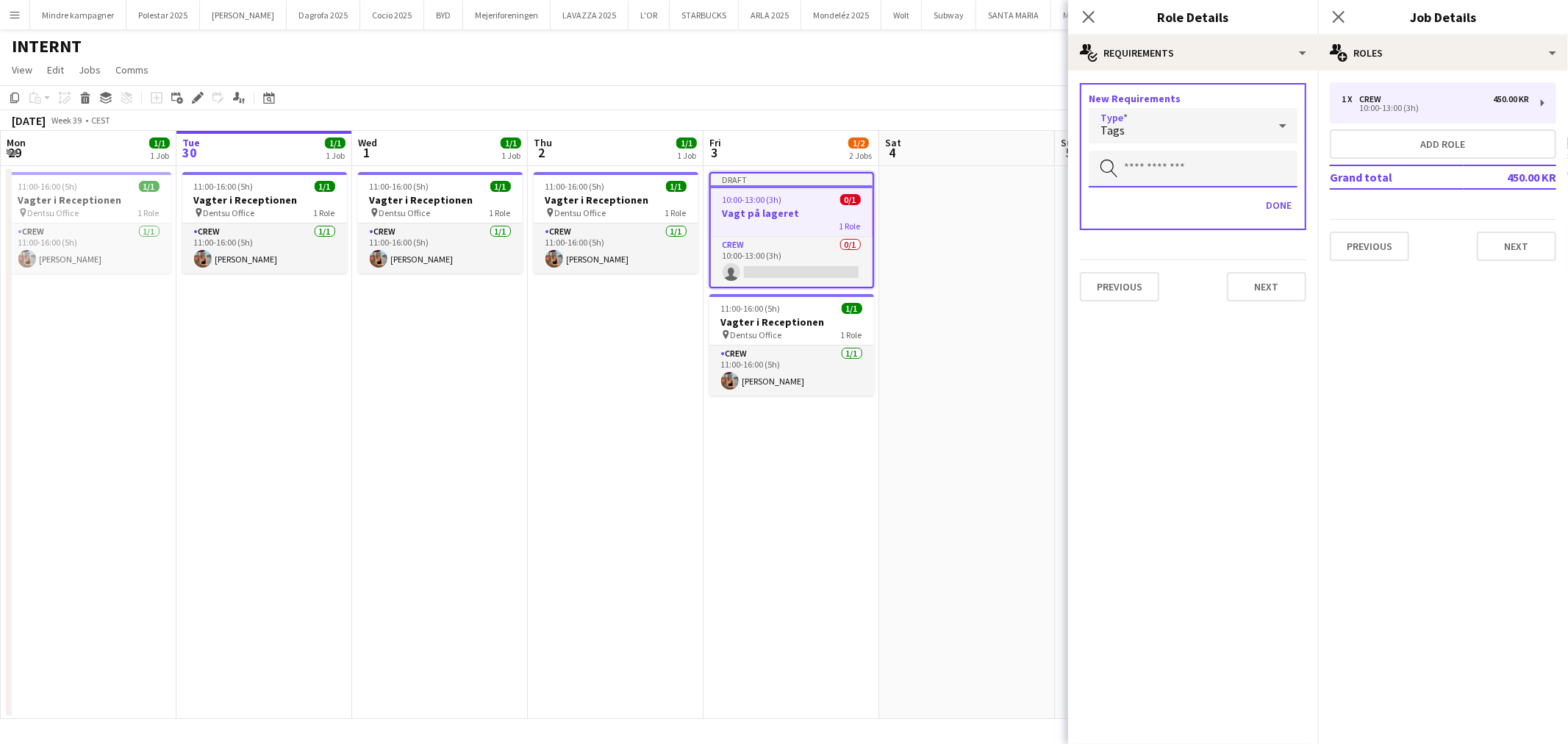
click at [1162, 171] on input "text" at bounding box center [1192, 168] width 209 height 36
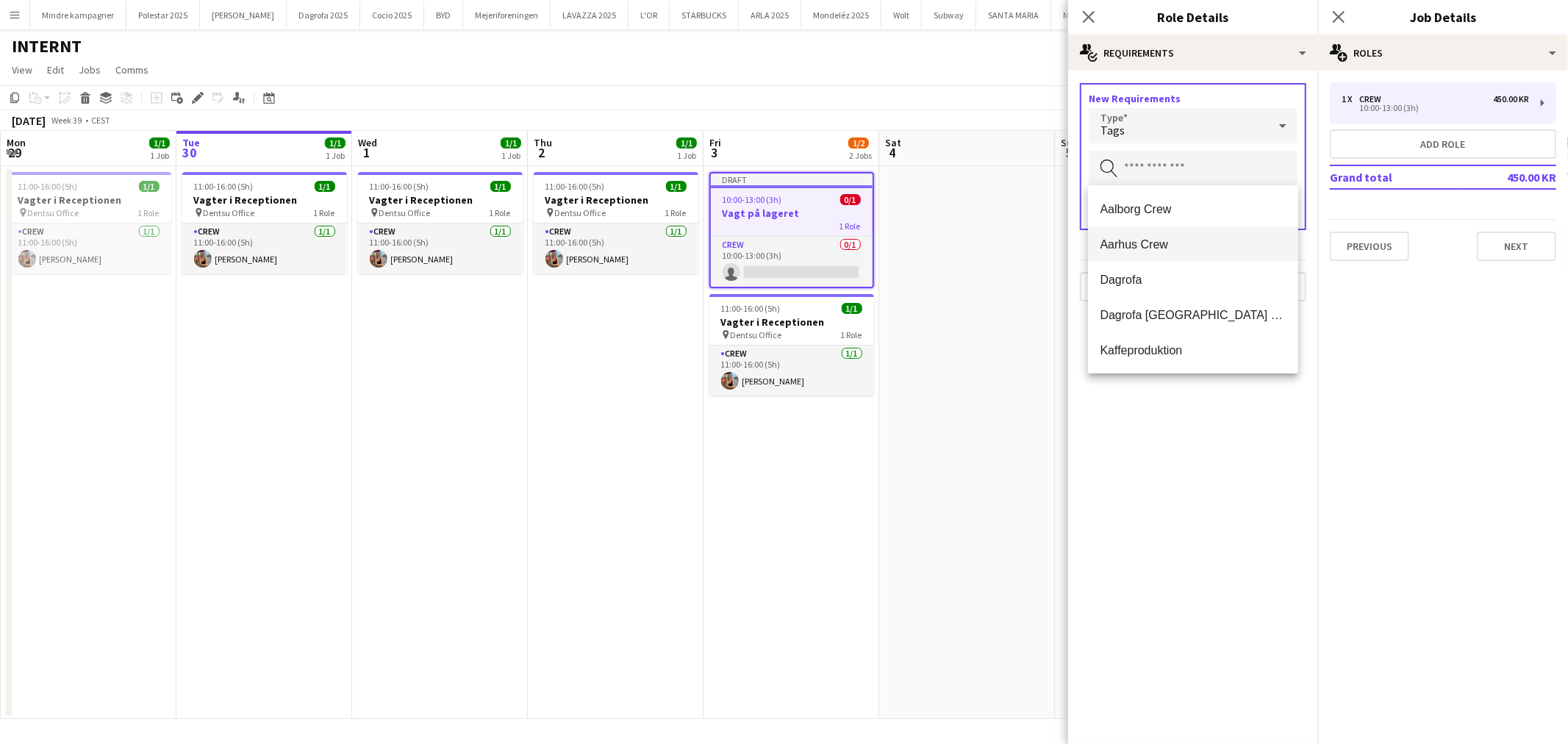
click at [1174, 241] on span "Aarhus Crew" at bounding box center [1192, 244] width 187 height 14
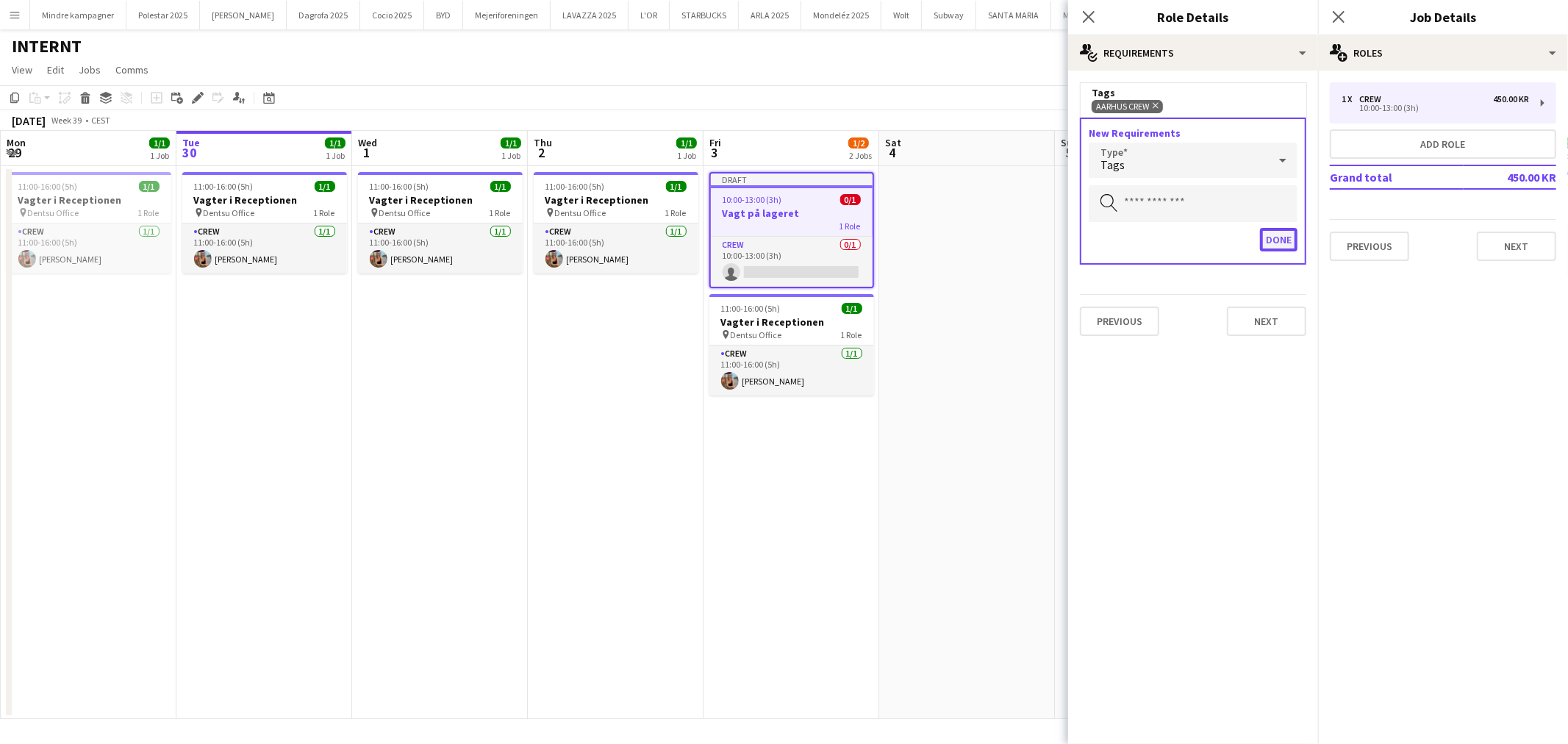
click at [1273, 231] on button "Done" at bounding box center [1279, 240] width 37 height 23
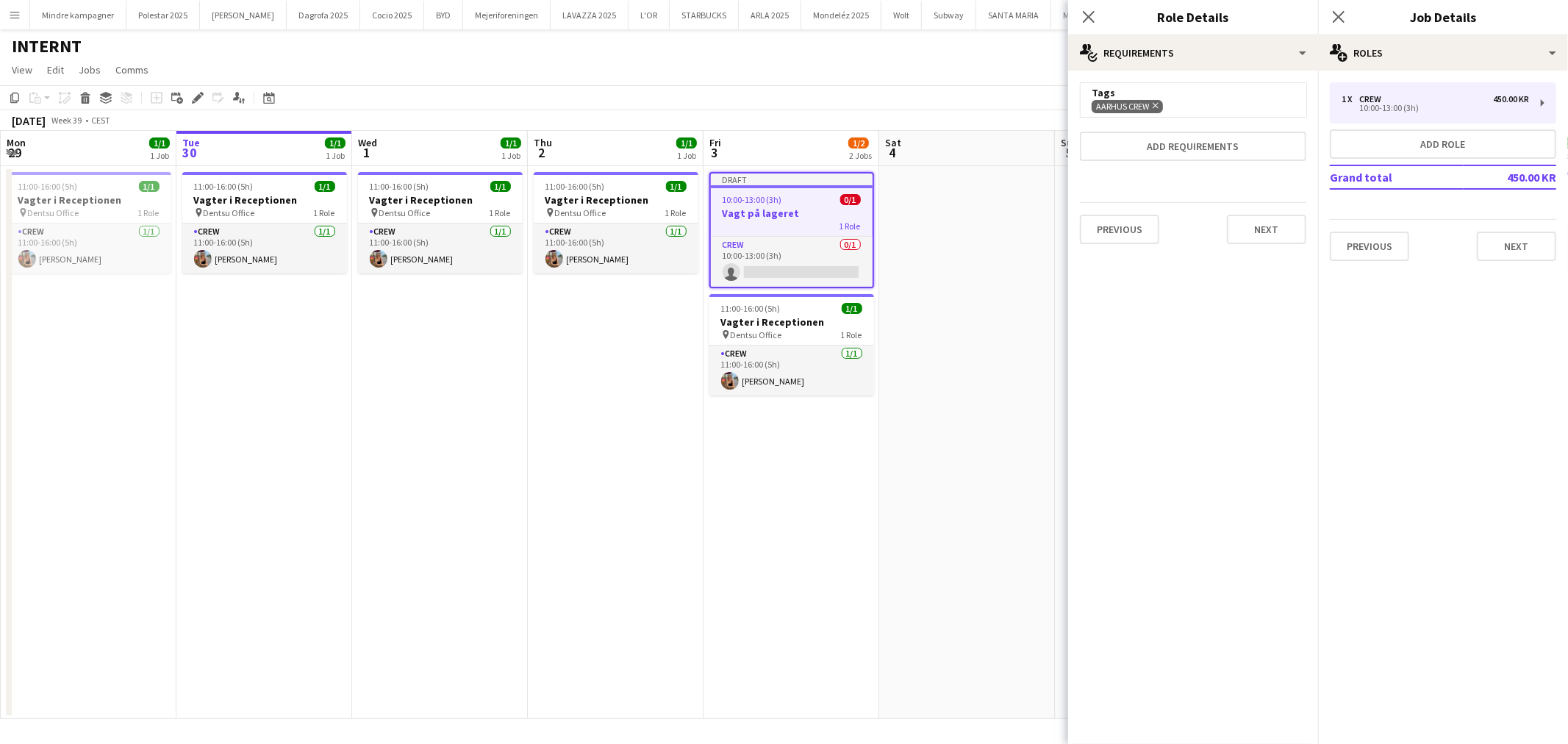
click at [947, 490] on app-date-cell at bounding box center [967, 442] width 175 height 552
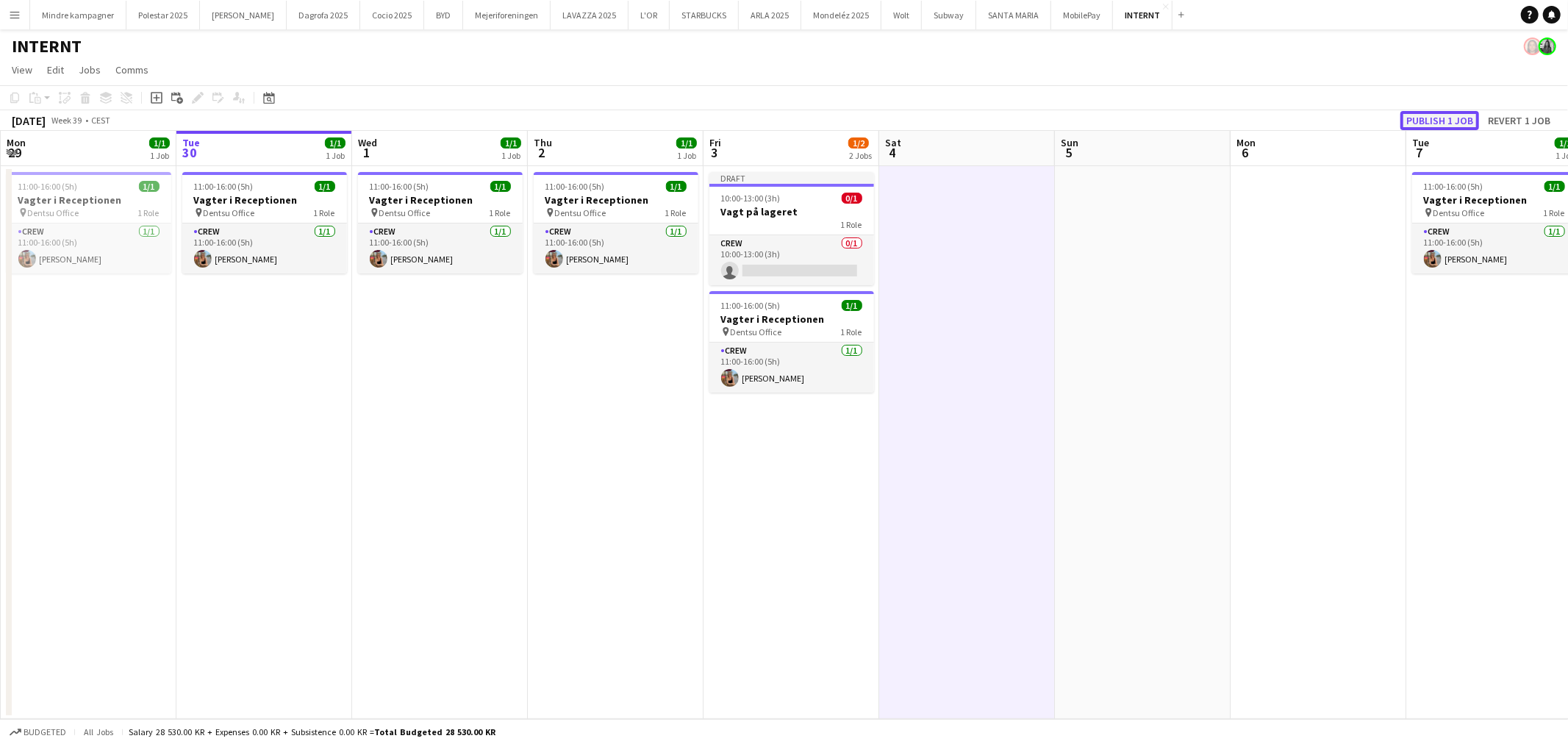
click at [1439, 121] on button "Publish 1 job" at bounding box center [1439, 120] width 78 height 19
